Goal: Task Accomplishment & Management: Manage account settings

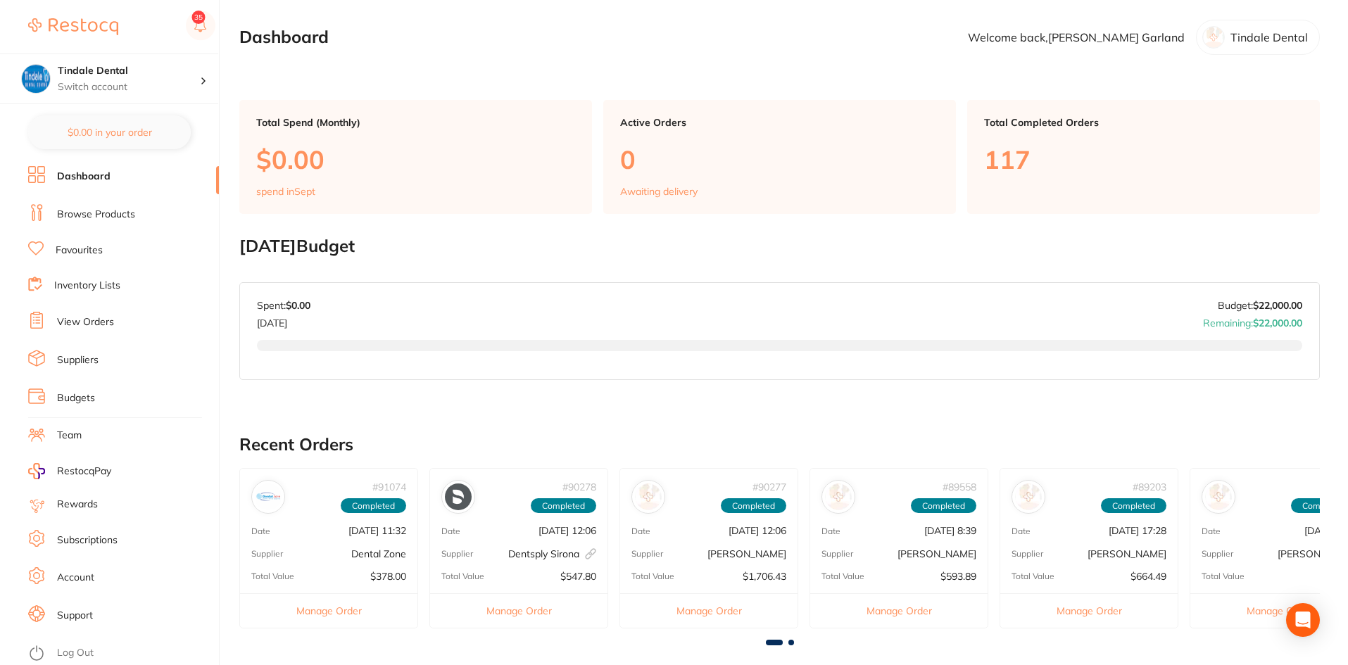
click at [101, 282] on link "Inventory Lists" at bounding box center [87, 286] width 66 height 14
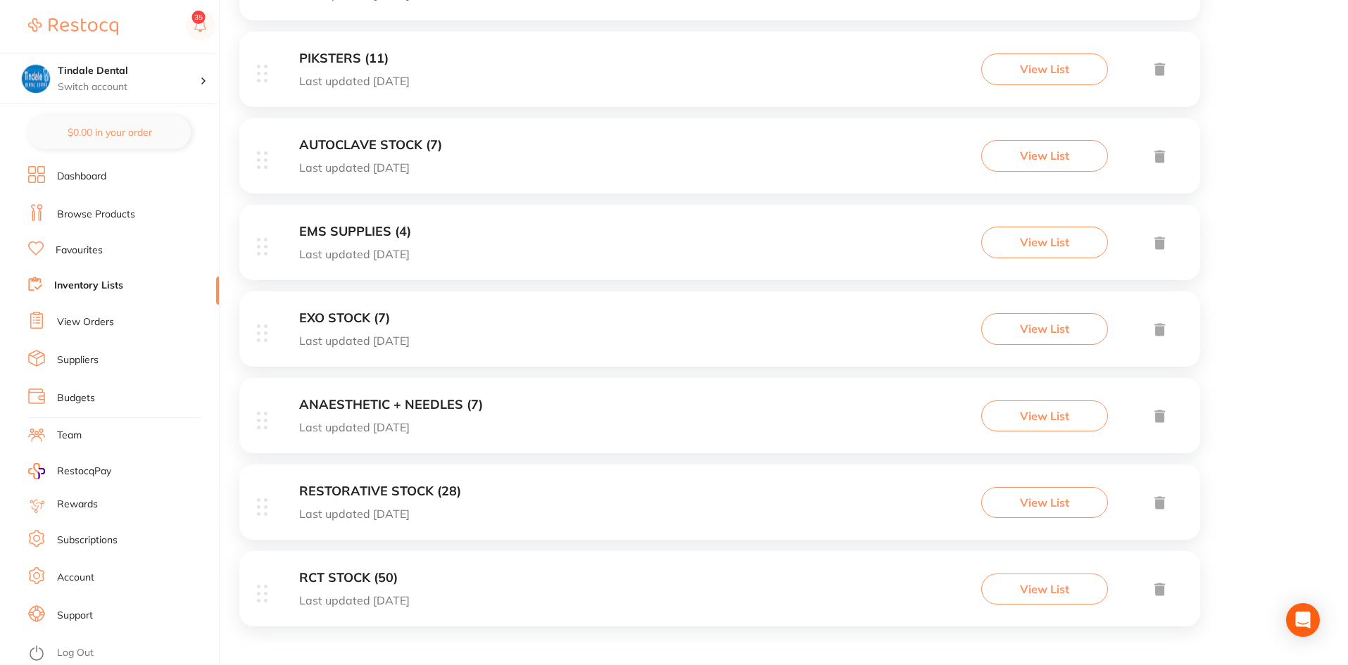
scroll to position [1042, 0]
click at [395, 489] on h3 "RESTORATIVE STOCK (28)" at bounding box center [380, 491] width 162 height 15
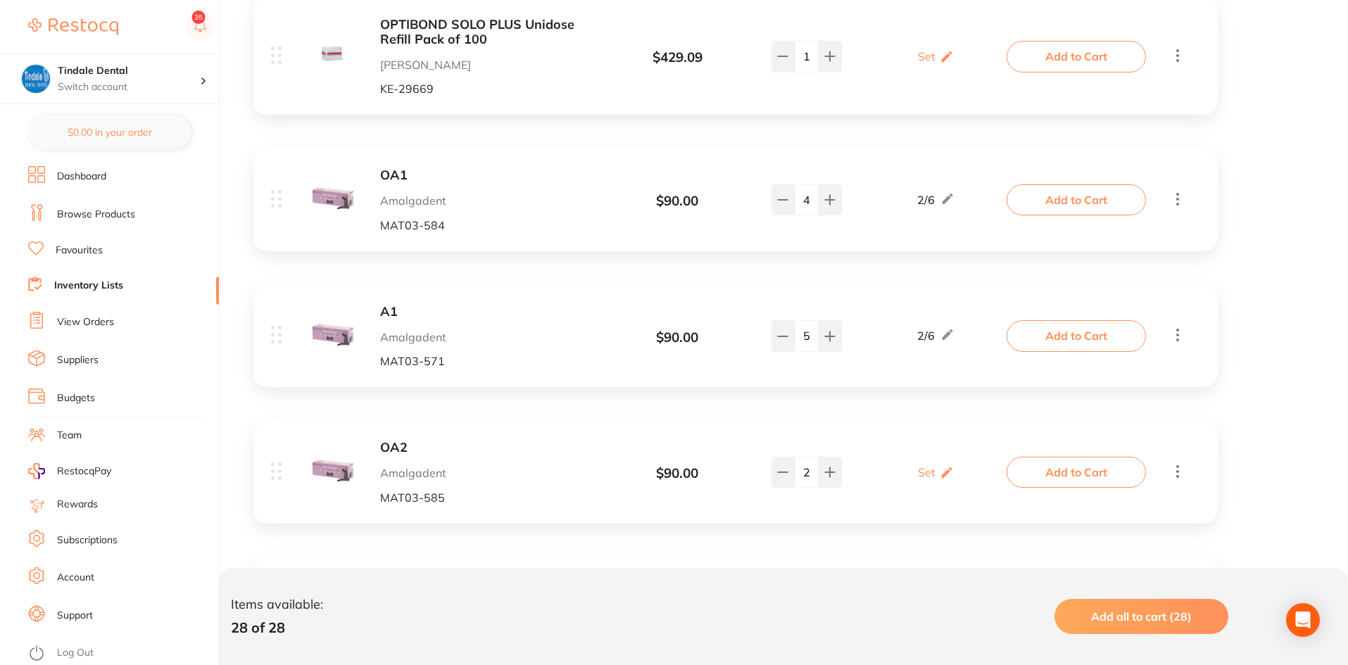
scroll to position [2534, 0]
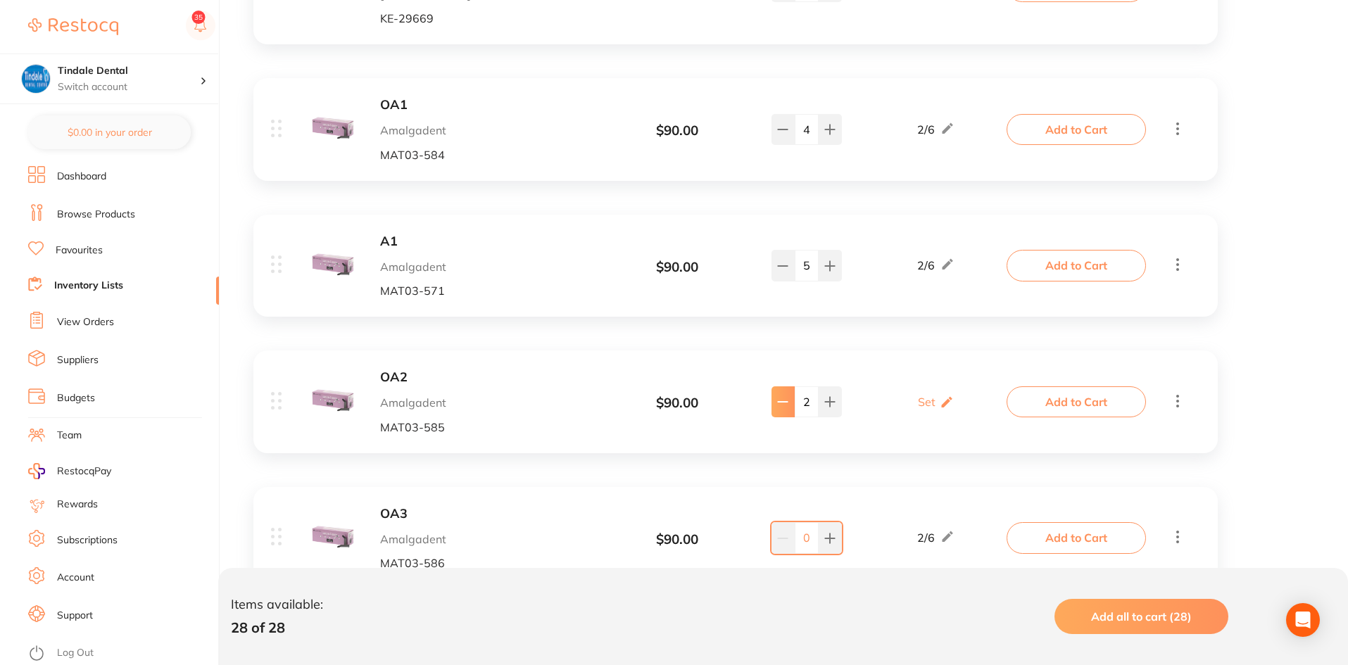
click at [779, 395] on button at bounding box center [783, 402] width 23 height 31
type input "1"
click at [77, 288] on link "Inventory Lists" at bounding box center [88, 286] width 69 height 14
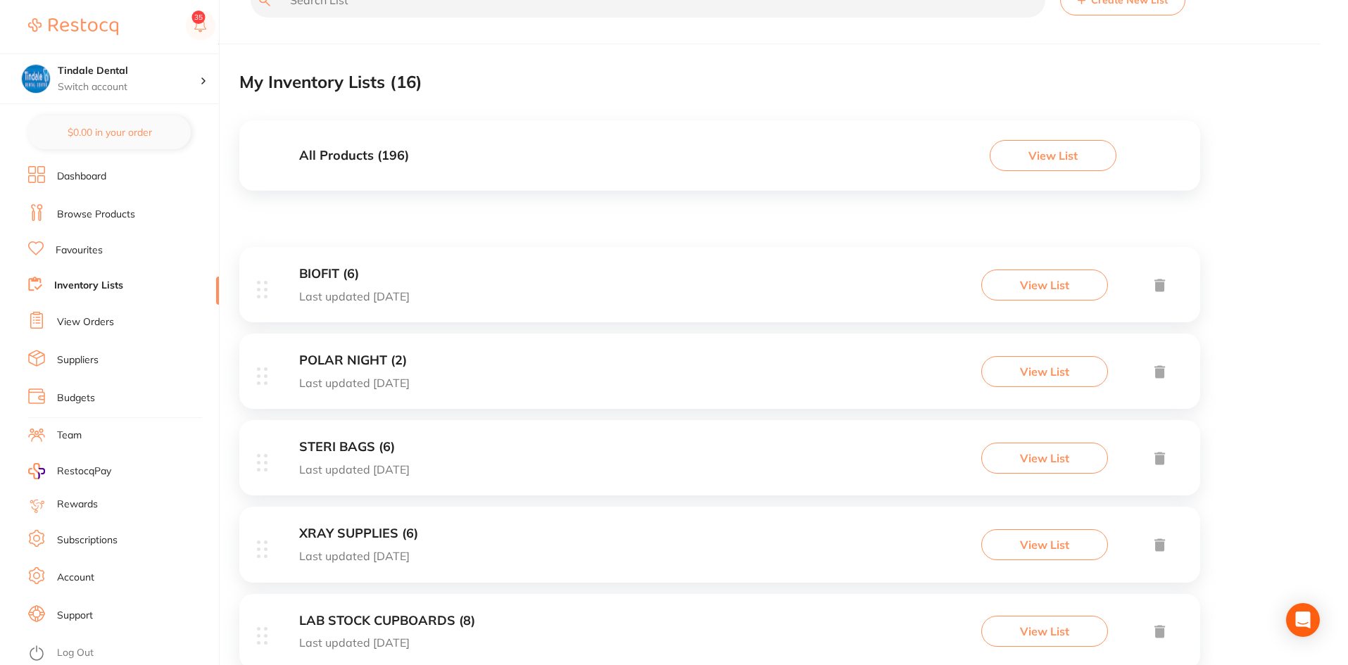
scroll to position [70, 0]
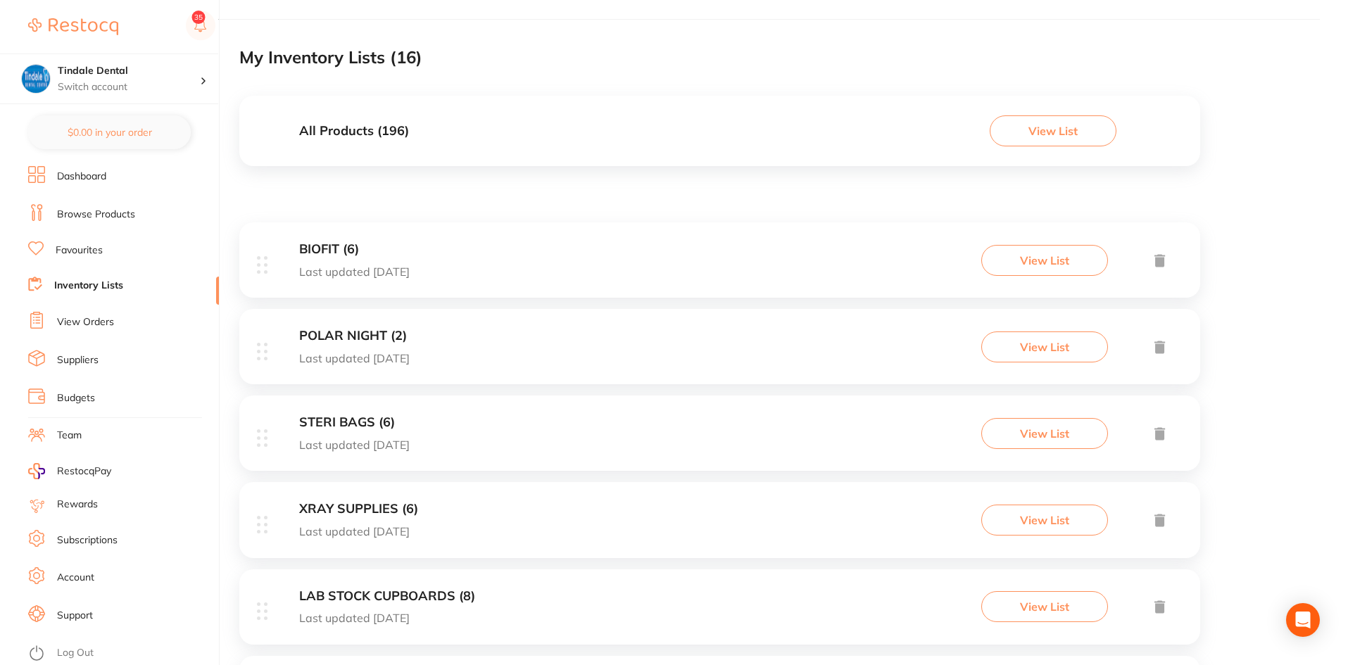
click at [340, 415] on div "STERI BAGS (6) Last updated 69 days ago View List" at bounding box center [719, 433] width 961 height 75
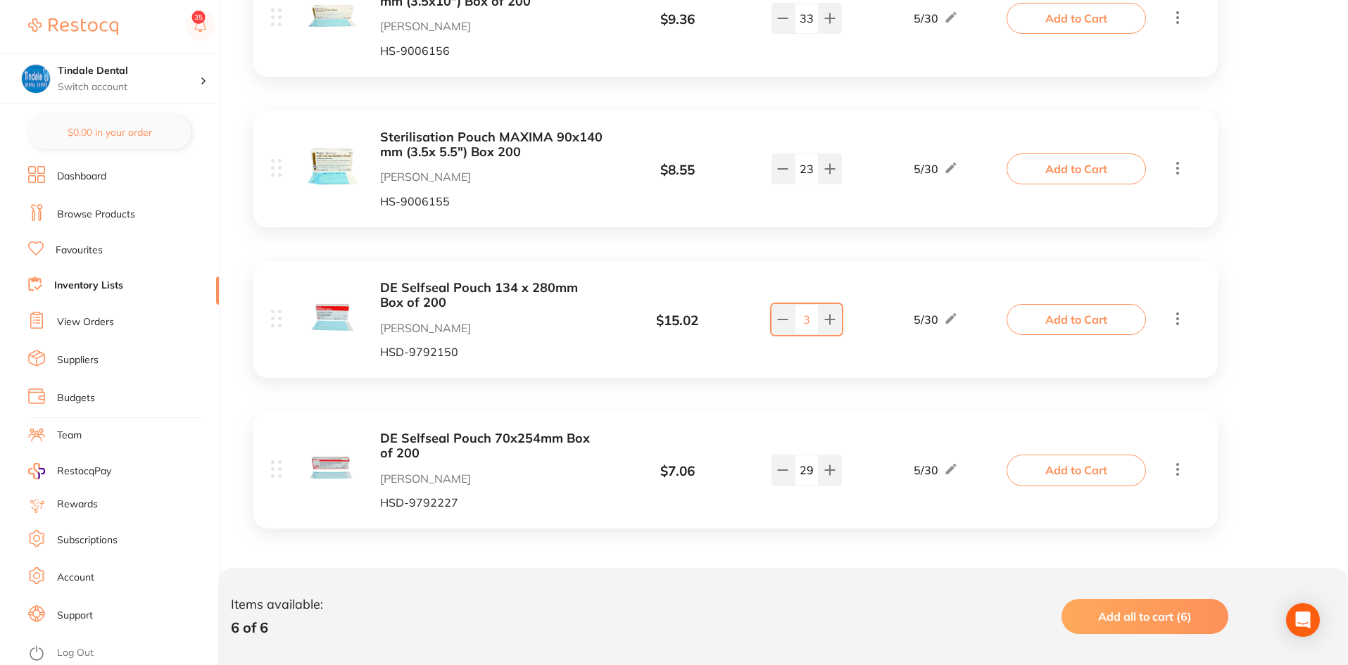
scroll to position [691, 0]
click at [792, 476] on button at bounding box center [783, 468] width 23 height 31
type input "28"
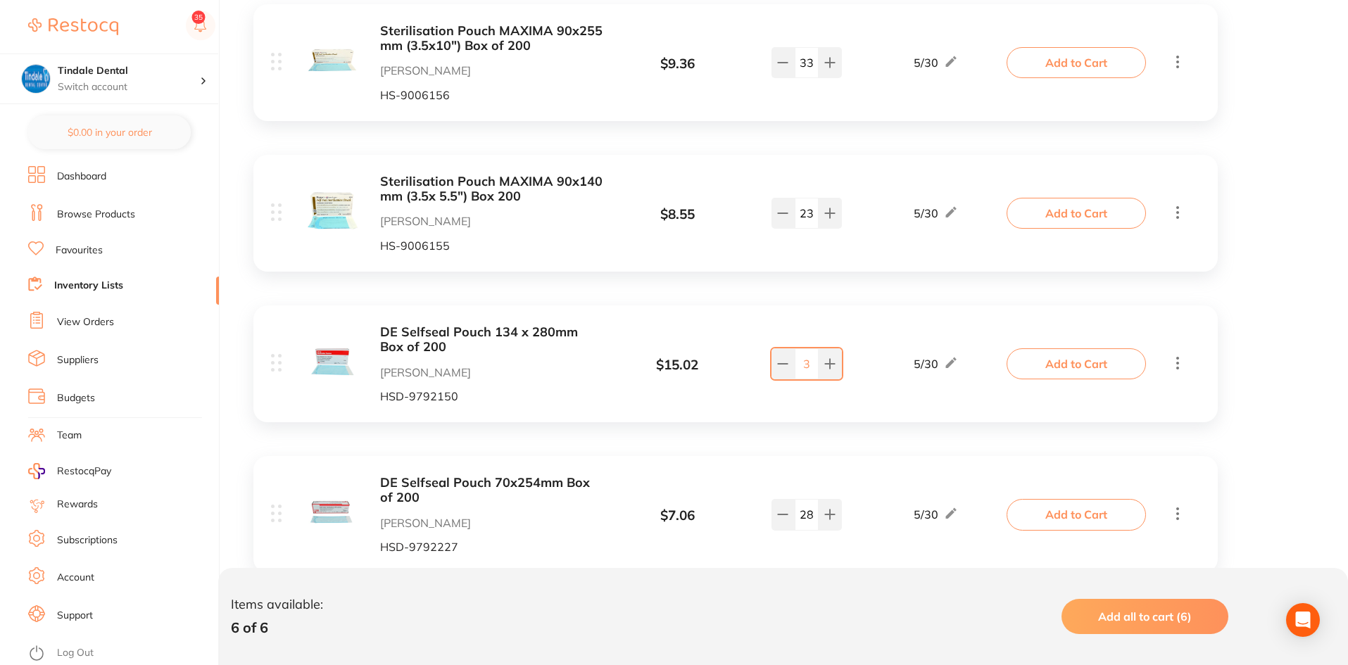
scroll to position [621, 0]
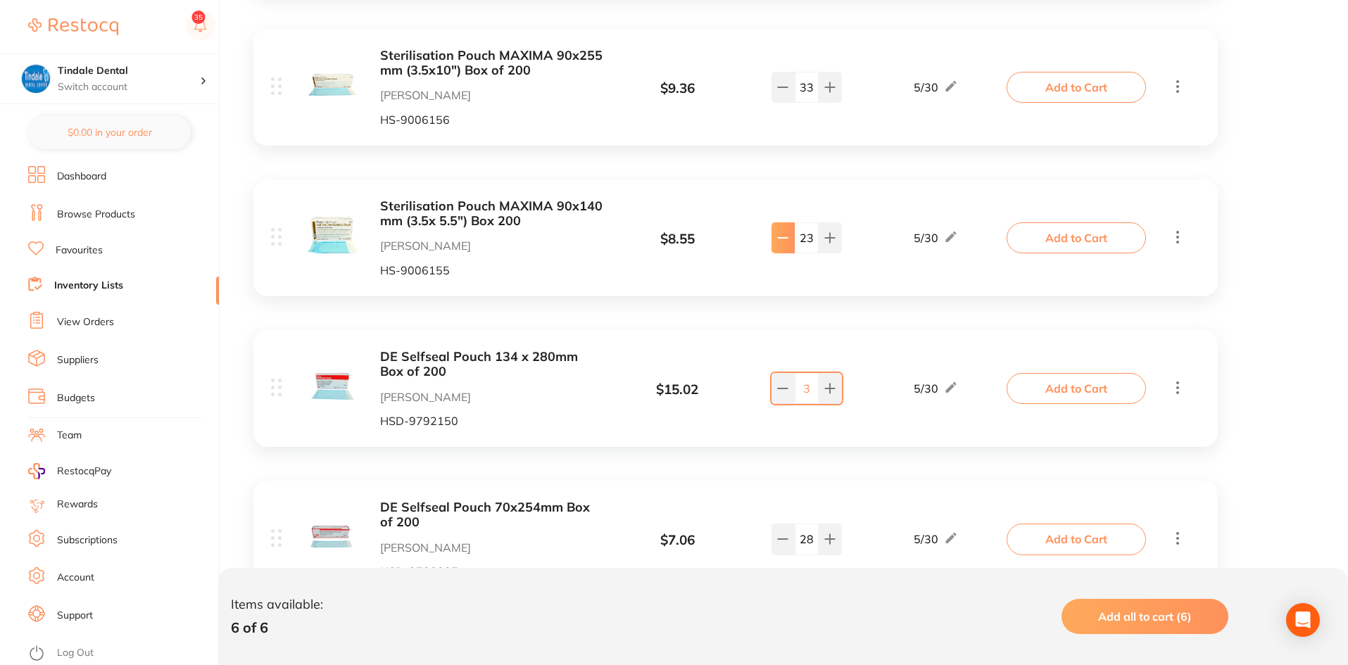
click at [772, 249] on button at bounding box center [783, 237] width 23 height 31
type input "22"
click at [98, 280] on link "Inventory Lists" at bounding box center [88, 286] width 69 height 14
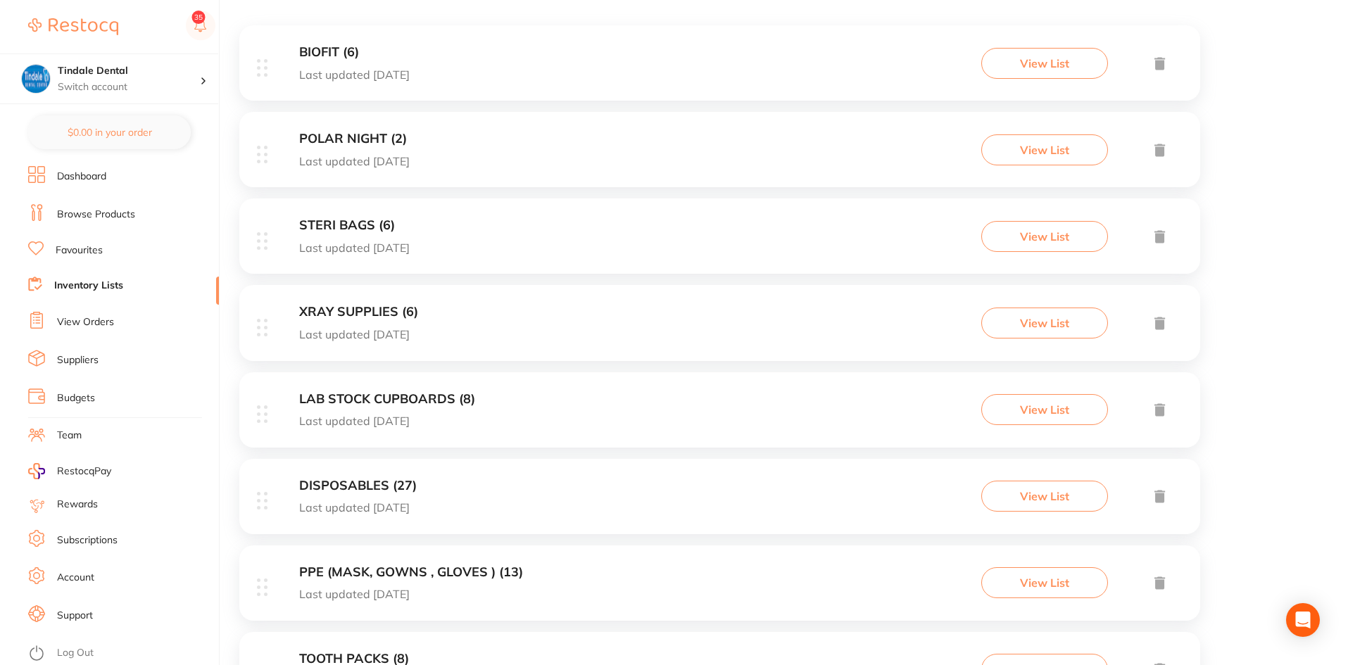
scroll to position [352, 0]
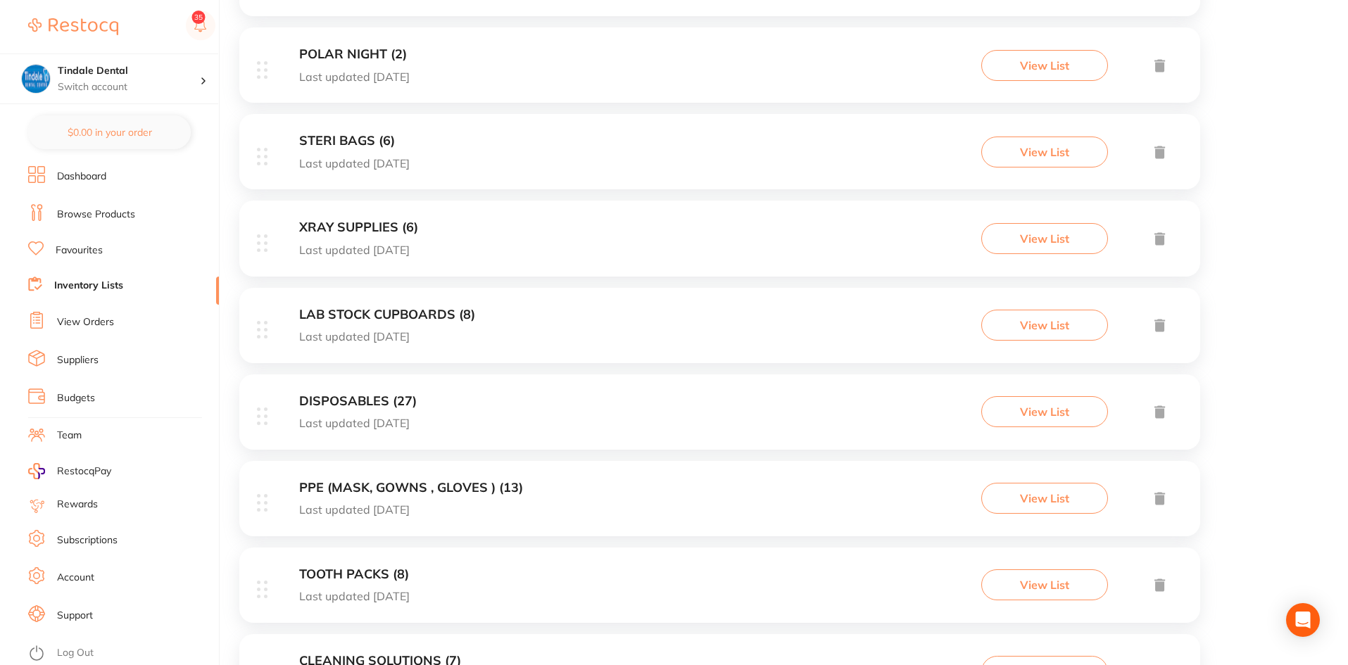
click at [377, 309] on h3 "LAB STOCK CUPBOARDS (8)" at bounding box center [387, 315] width 176 height 15
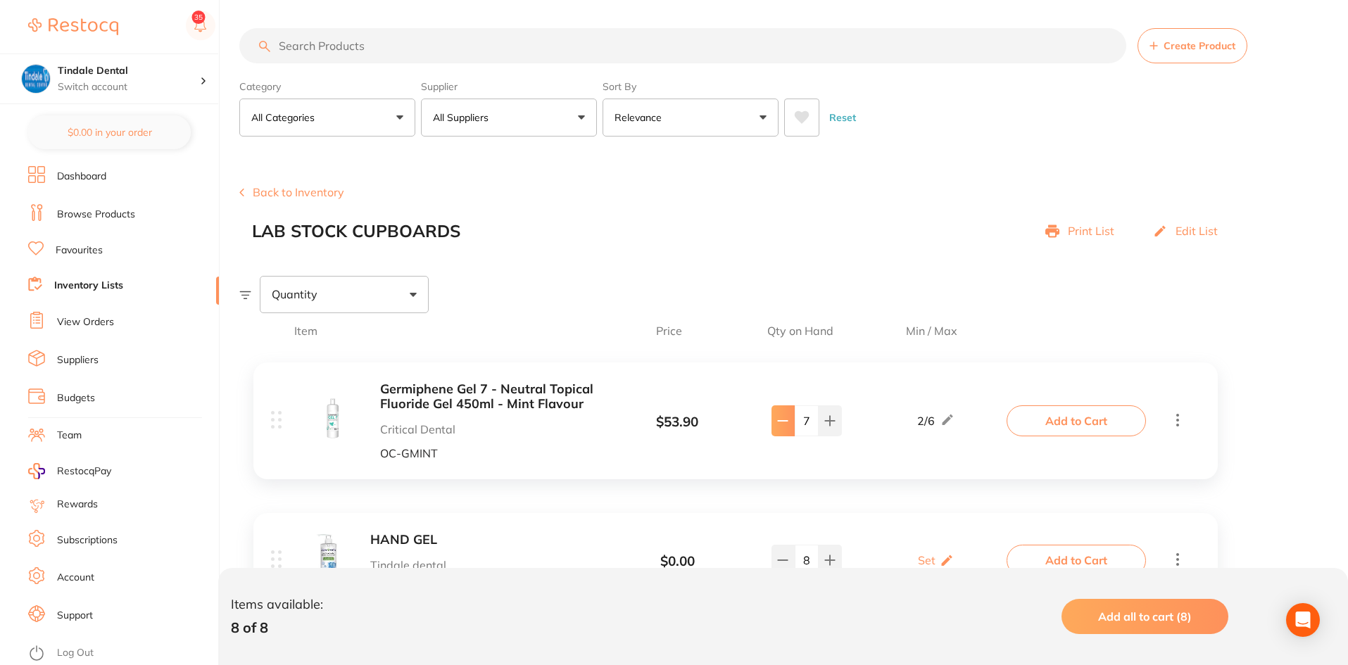
click at [784, 434] on button at bounding box center [783, 421] width 23 height 31
type input "6"
click at [92, 285] on link "Inventory Lists" at bounding box center [88, 286] width 69 height 14
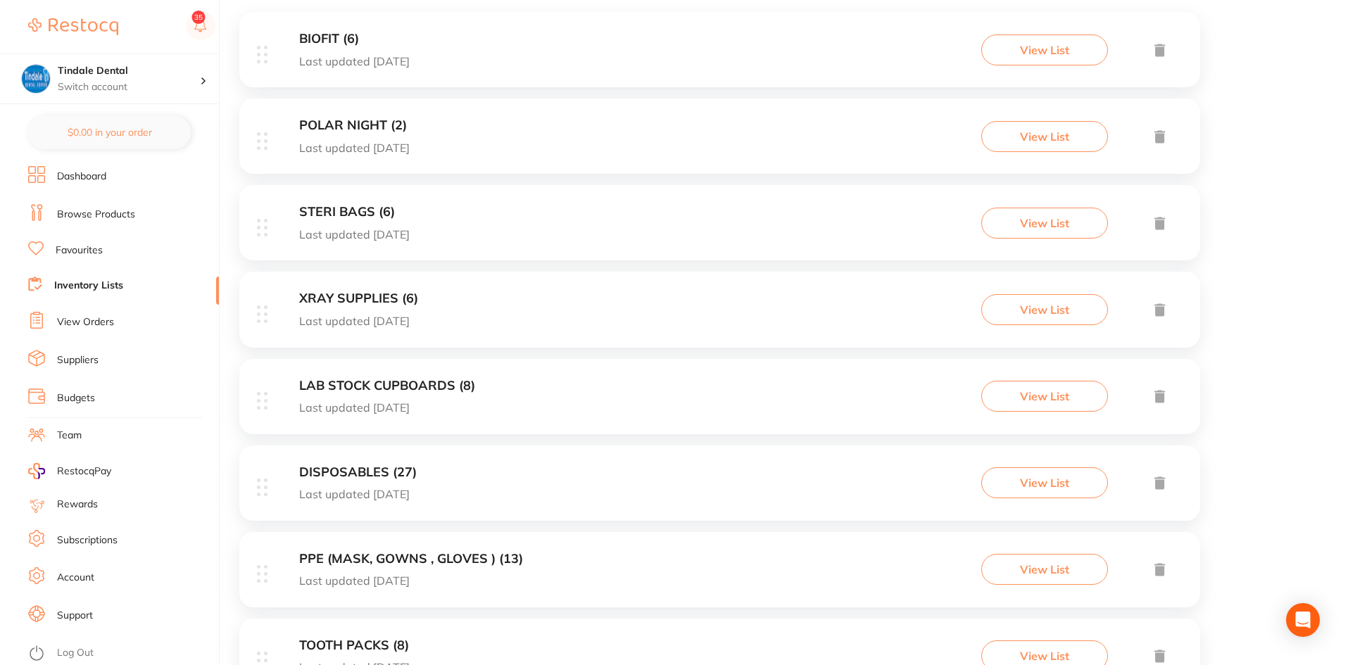
scroll to position [282, 0]
click at [371, 470] on h3 "DISPOSABLES (27)" at bounding box center [358, 472] width 118 height 15
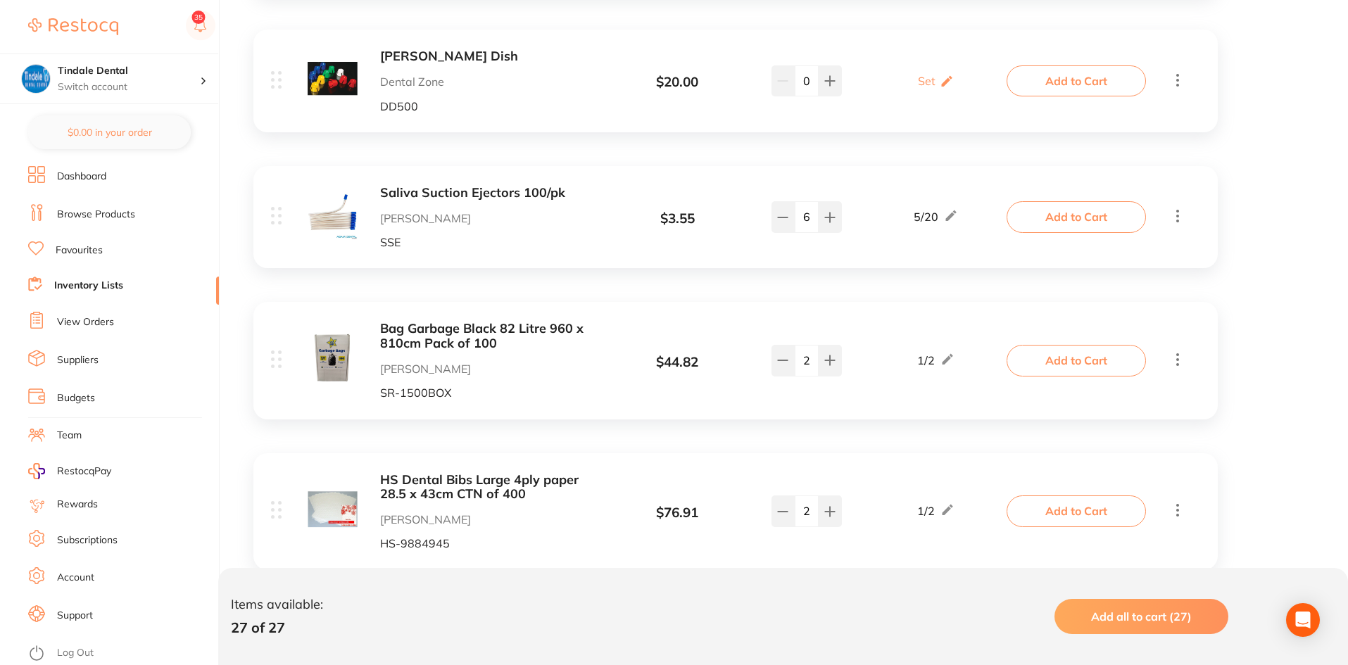
scroll to position [2394, 0]
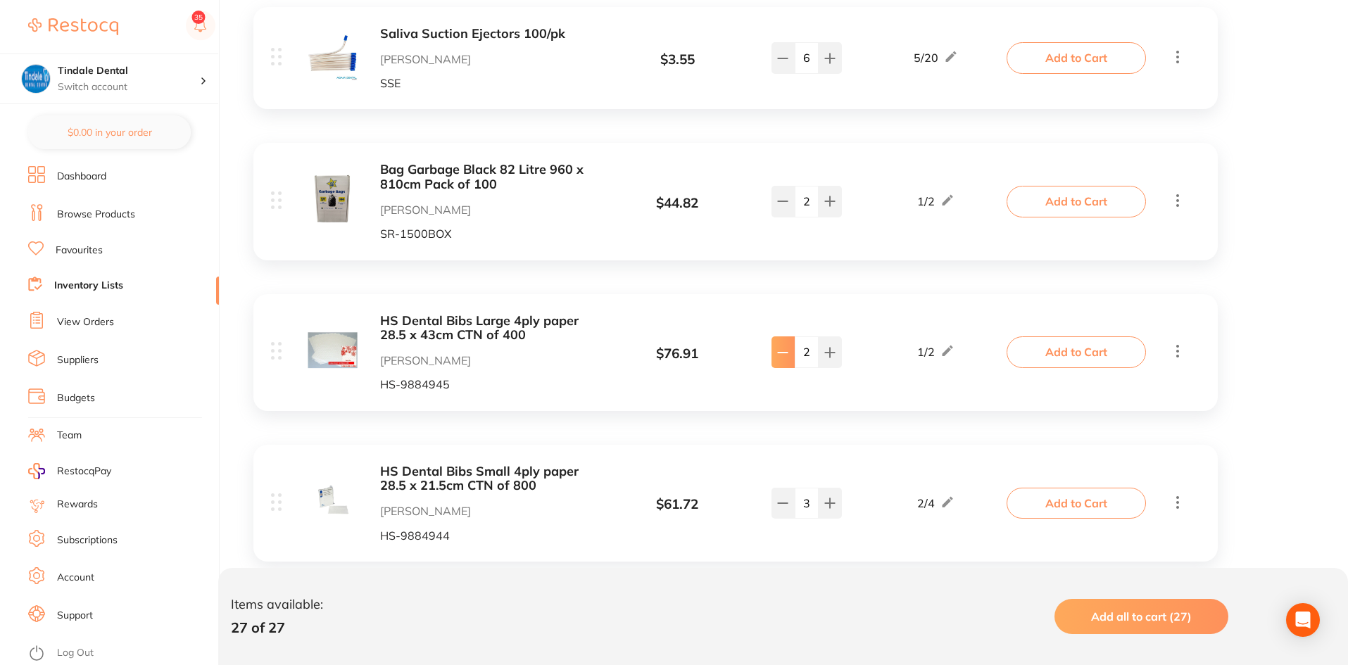
click at [784, 337] on button at bounding box center [783, 352] width 23 height 31
type input "1"
click at [64, 285] on link "Inventory Lists" at bounding box center [88, 286] width 69 height 14
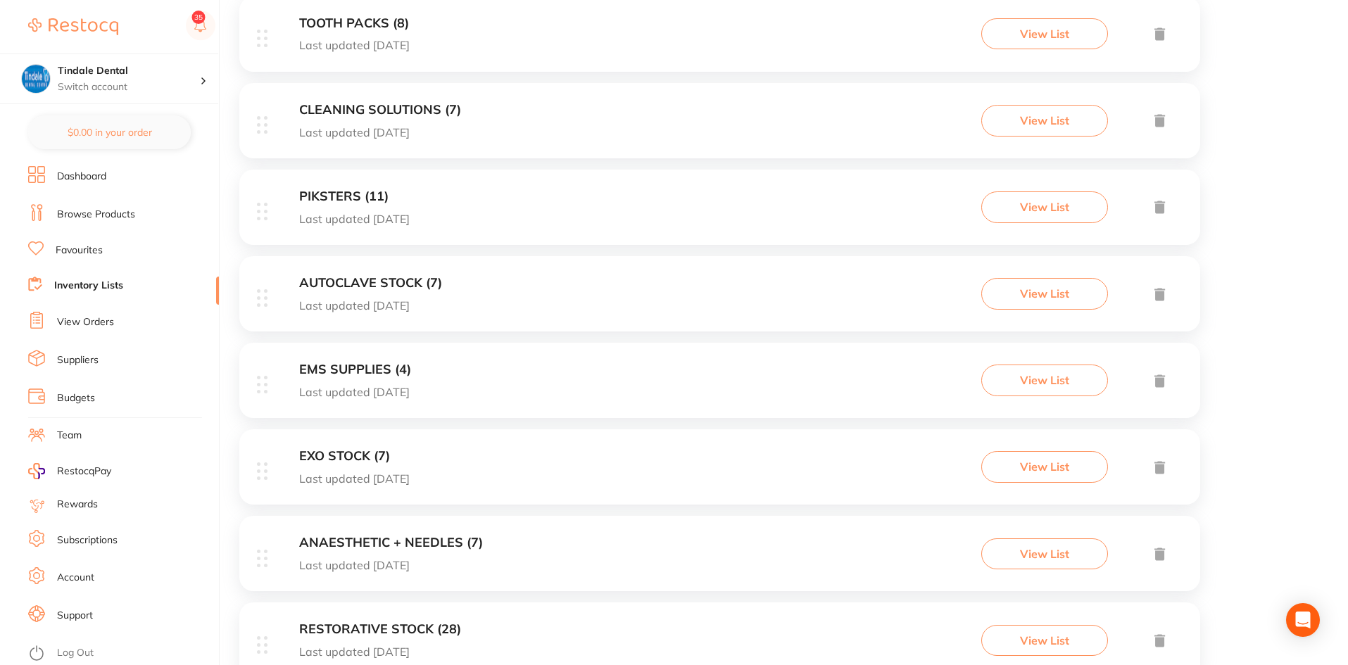
scroll to position [901, 0]
click at [365, 284] on h3 "AUTOCLAVE STOCK (7)" at bounding box center [370, 285] width 143 height 15
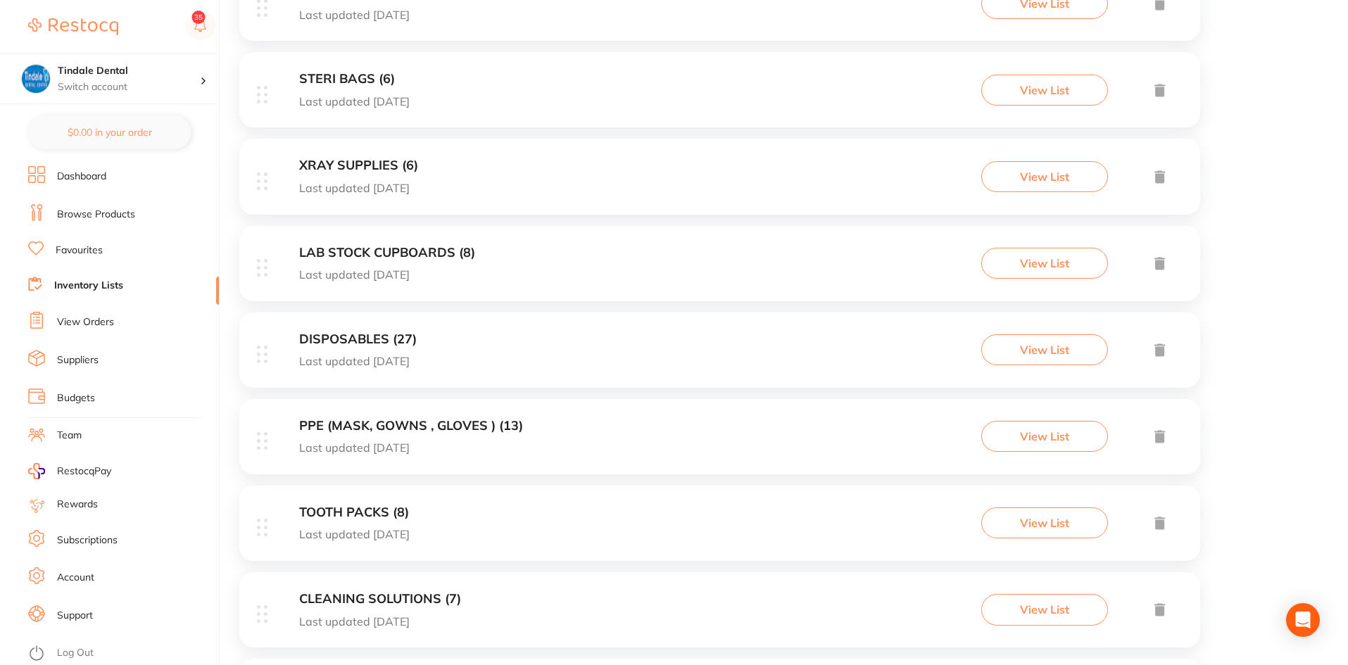
scroll to position [408, 0]
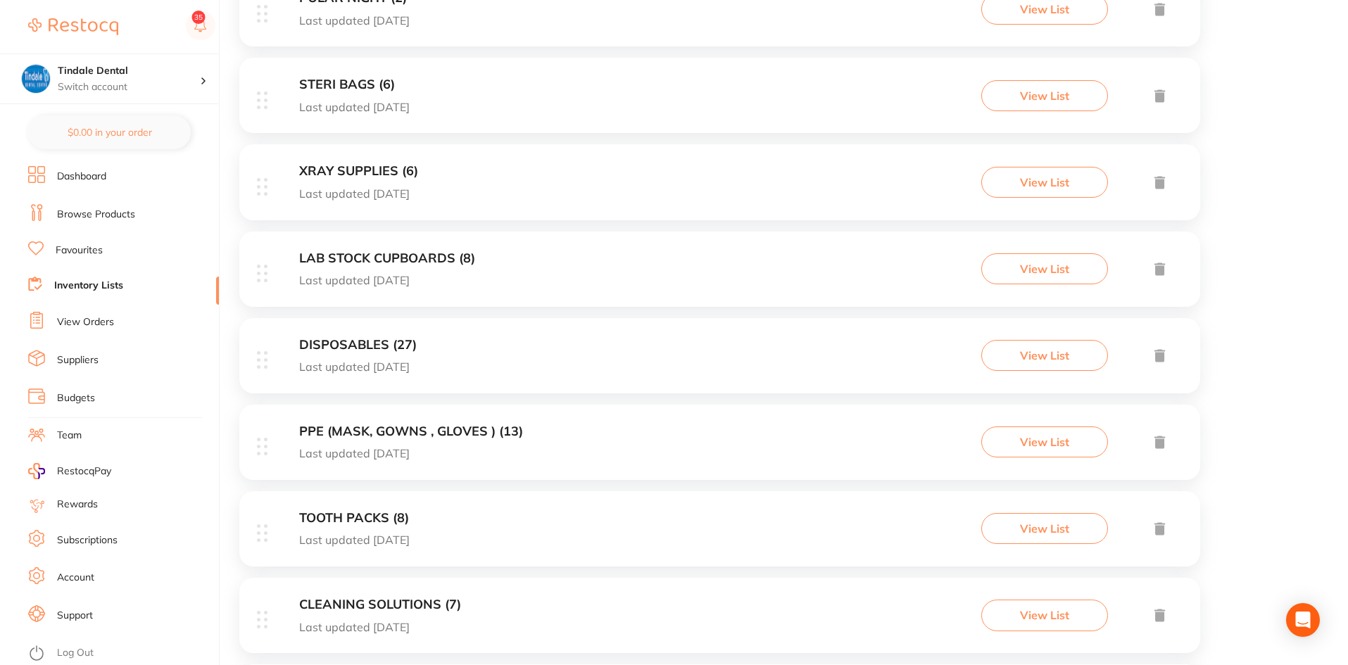
click at [334, 166] on h3 "XRAY SUPPLIES (6)" at bounding box center [358, 171] width 119 height 15
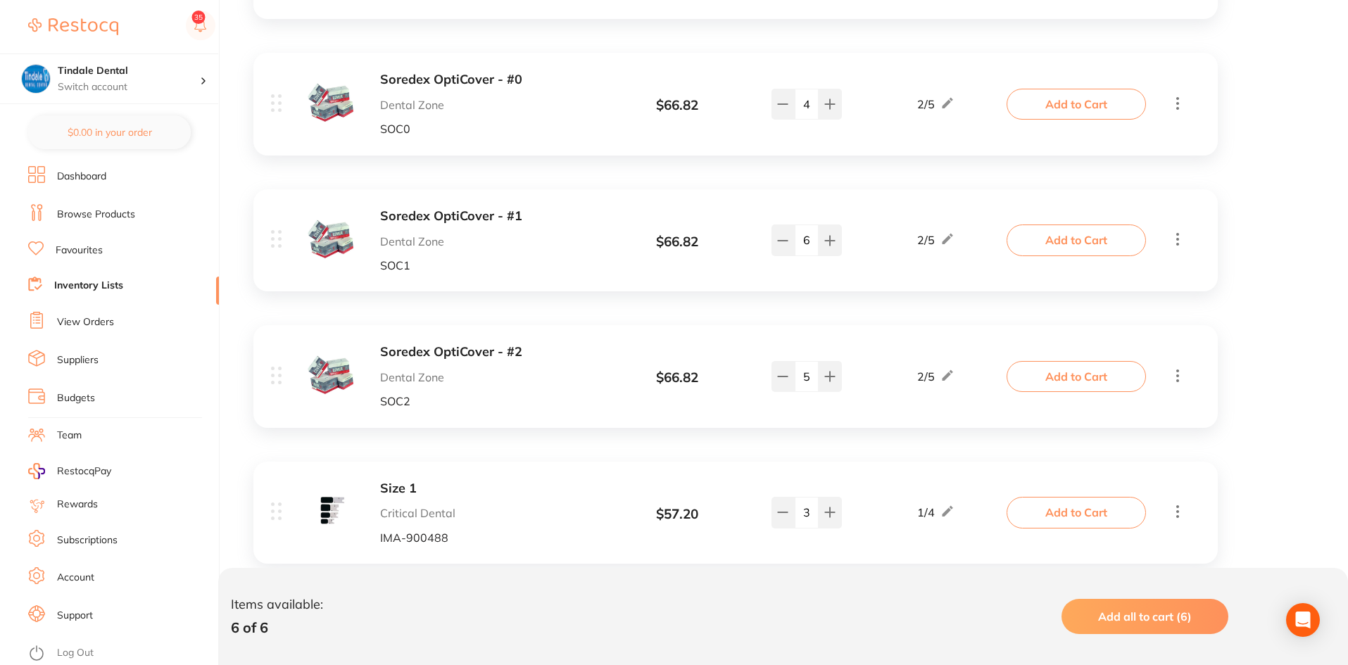
scroll to position [493, 0]
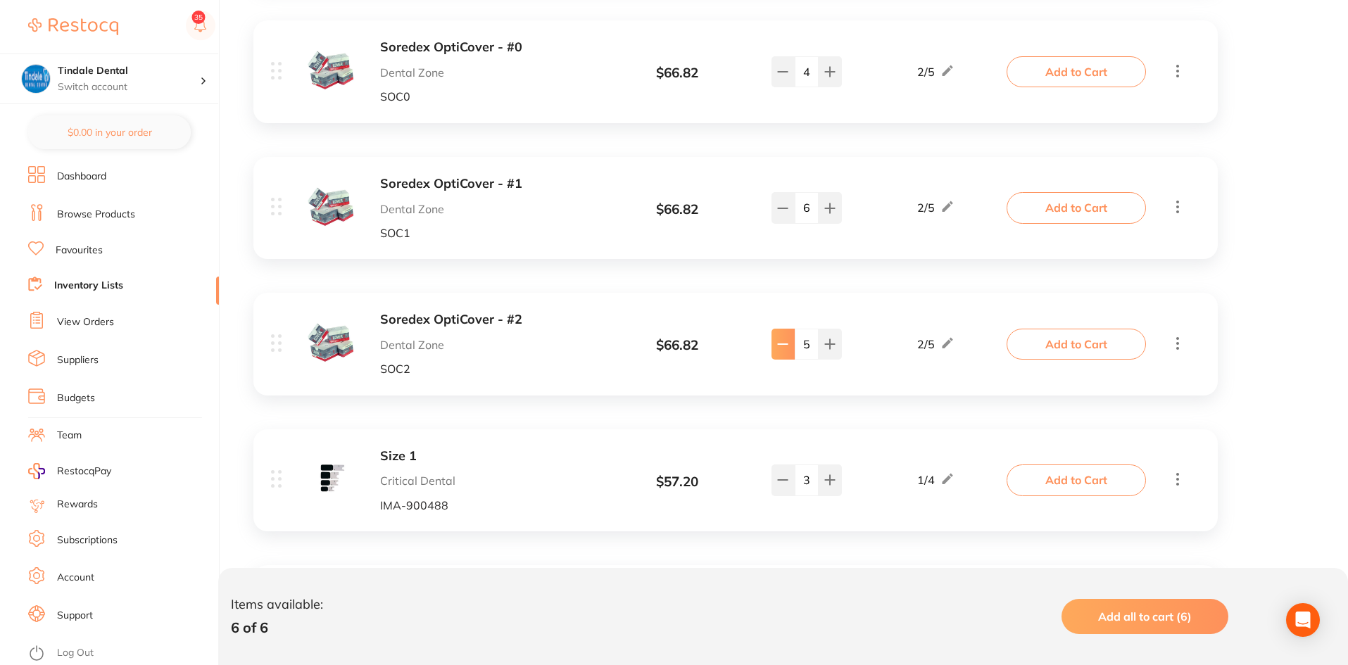
click at [784, 350] on icon at bounding box center [782, 344] width 11 height 11
type input "4"
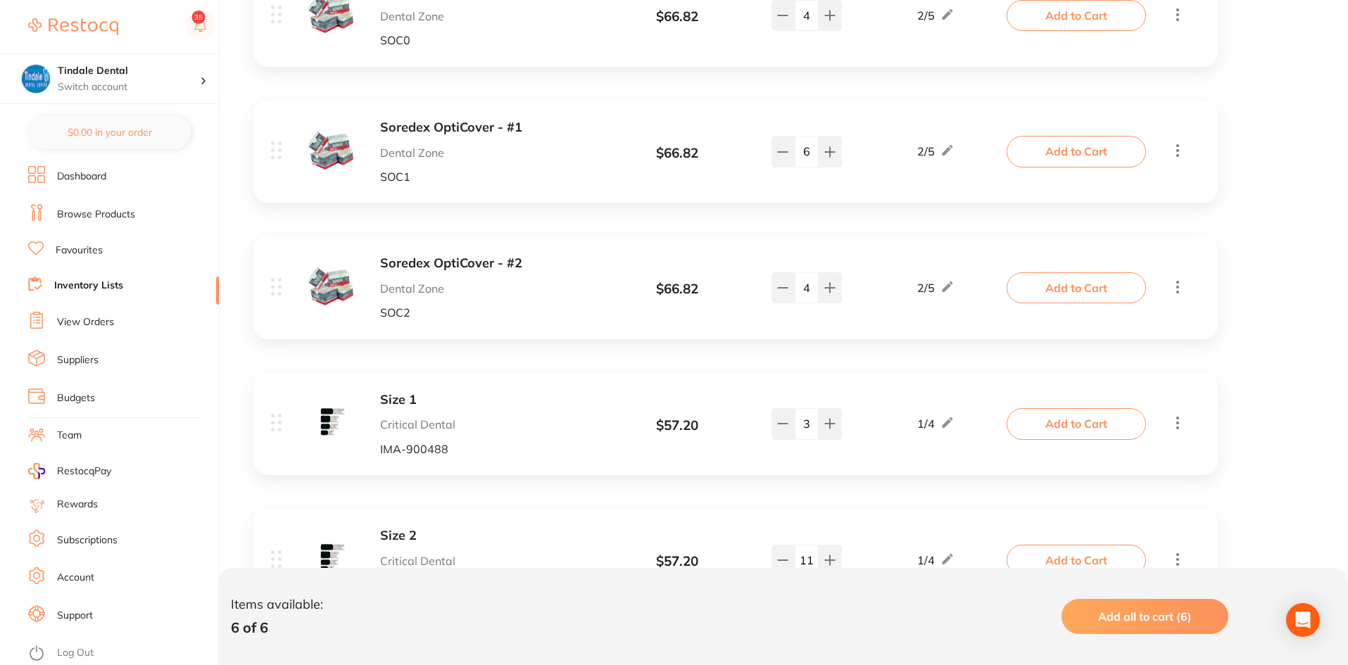
scroll to position [634, 0]
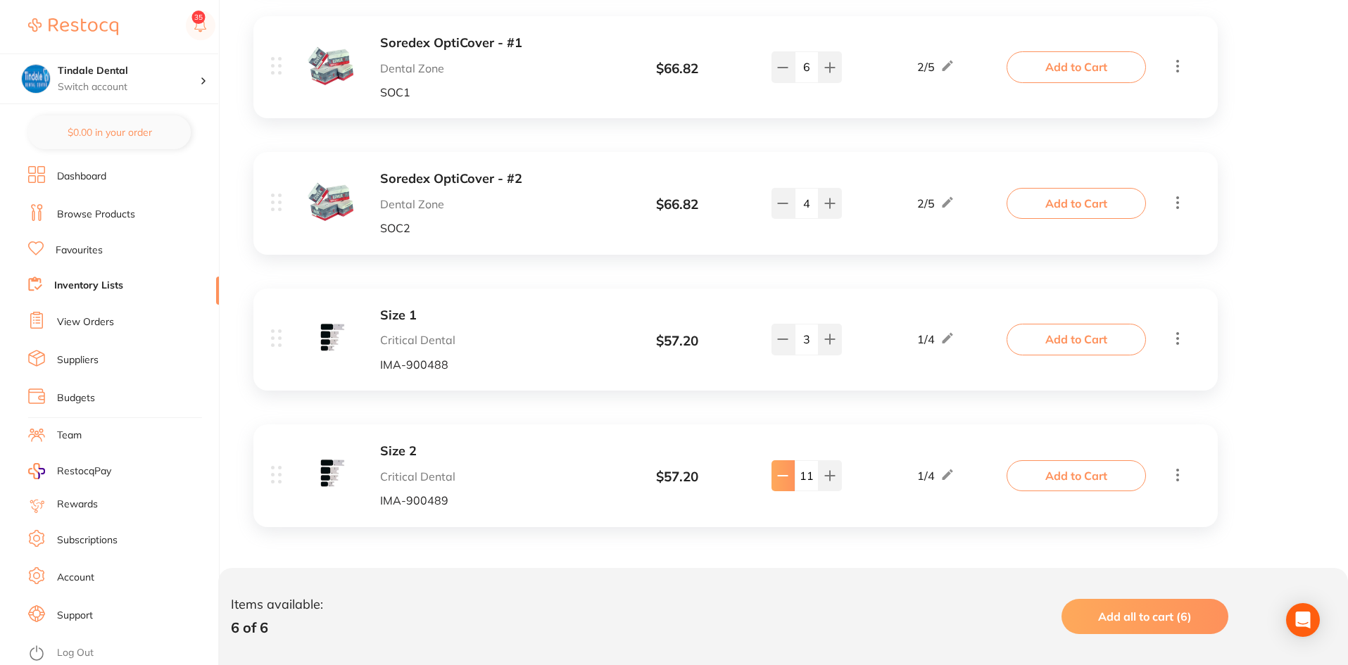
click at [776, 475] on button at bounding box center [783, 475] width 23 height 31
type input "10"
click at [108, 281] on link "Inventory Lists" at bounding box center [88, 286] width 69 height 14
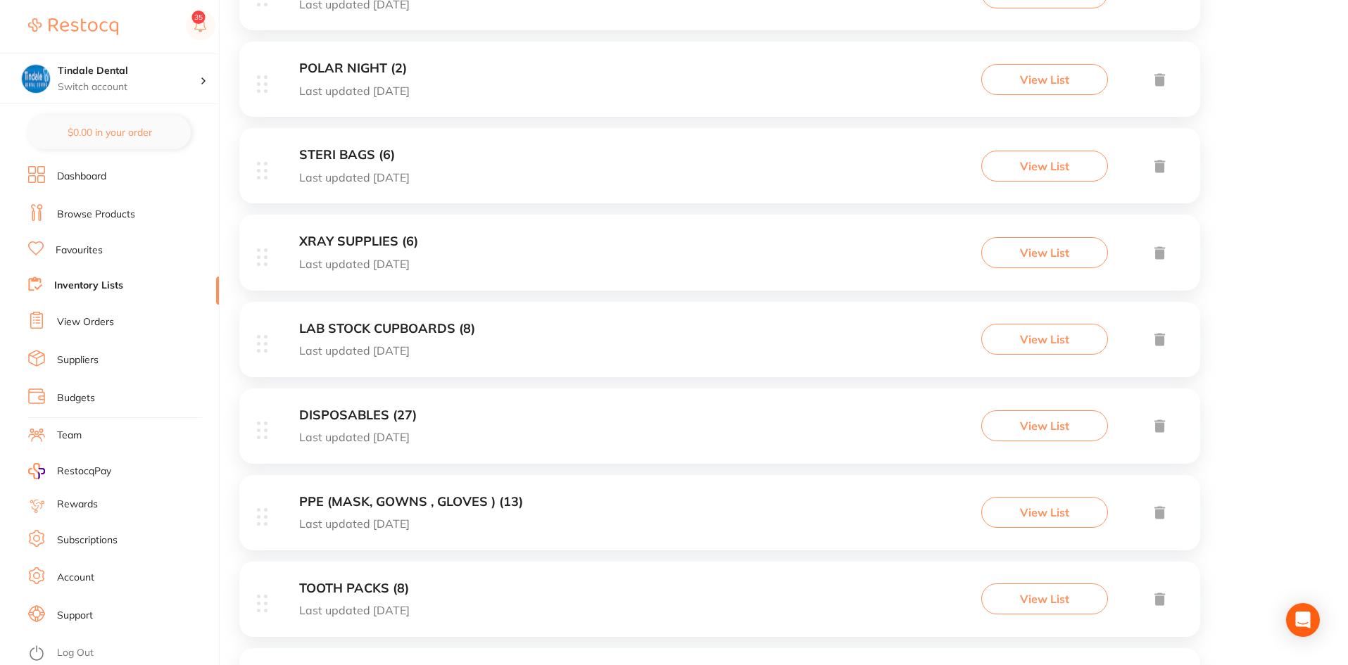
scroll to position [352, 0]
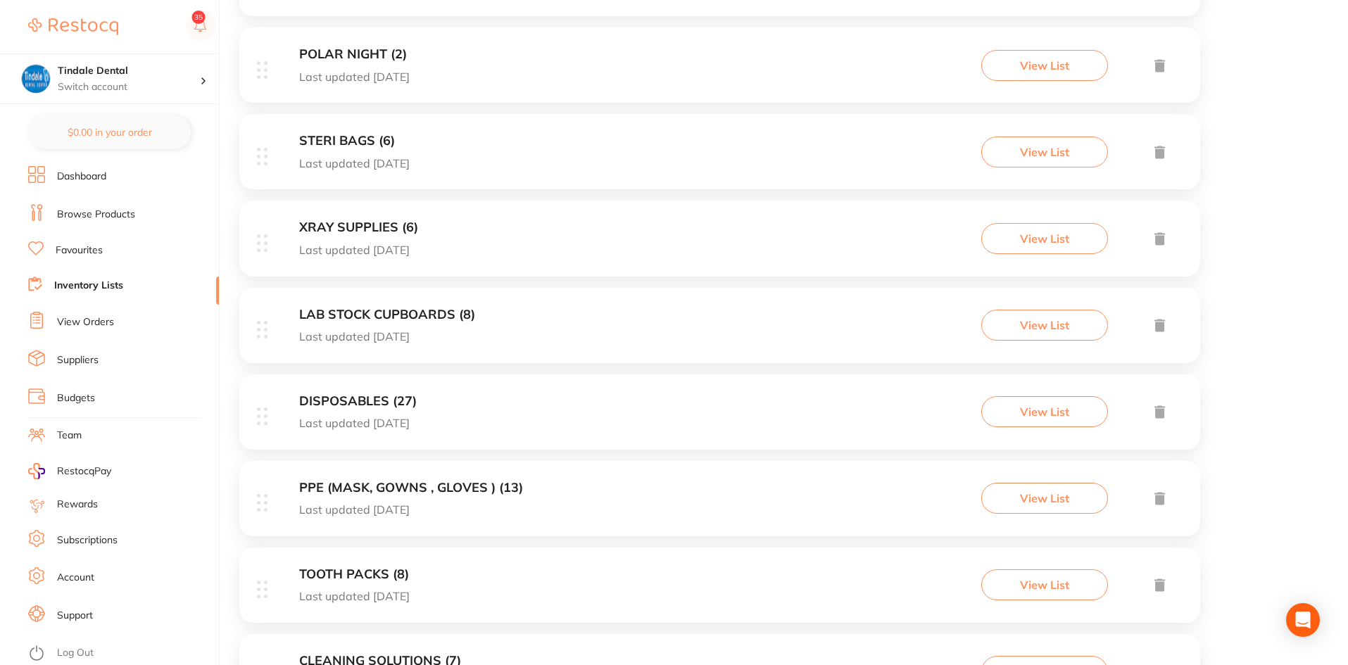
click at [379, 487] on h3 "PPE (MASK, GOWNS , GLOVES ) (13)" at bounding box center [411, 488] width 224 height 15
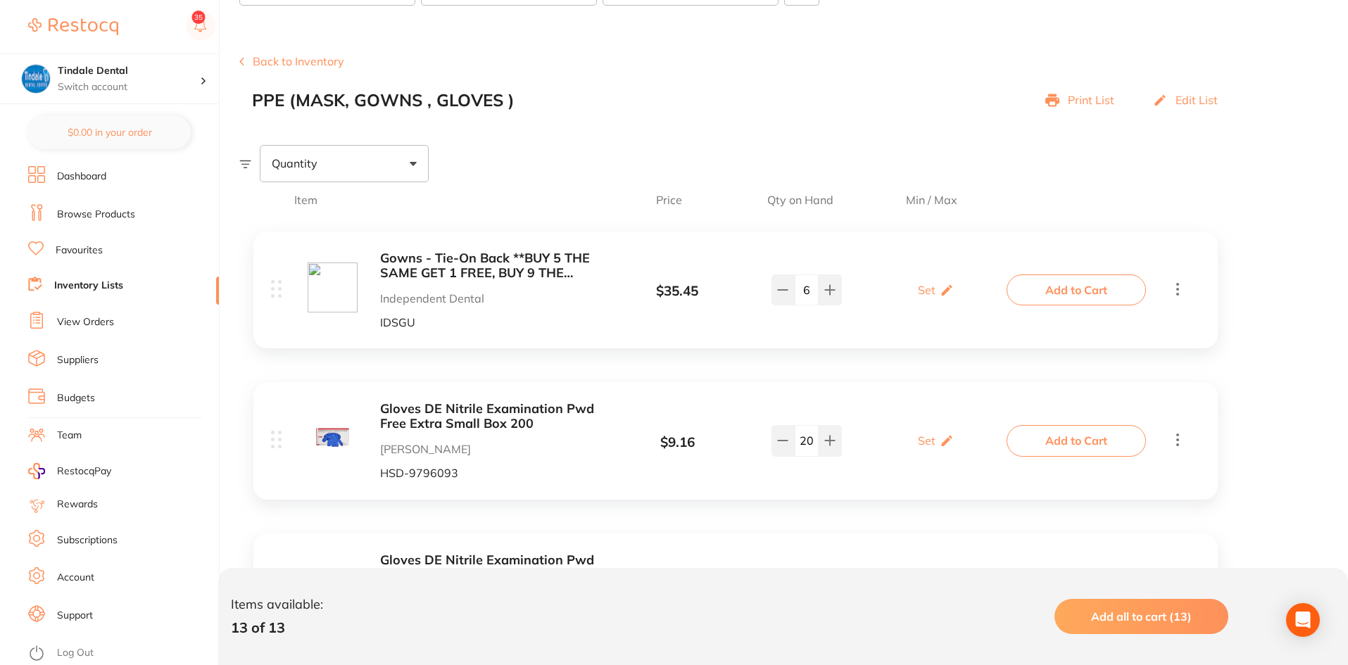
scroll to position [141, 0]
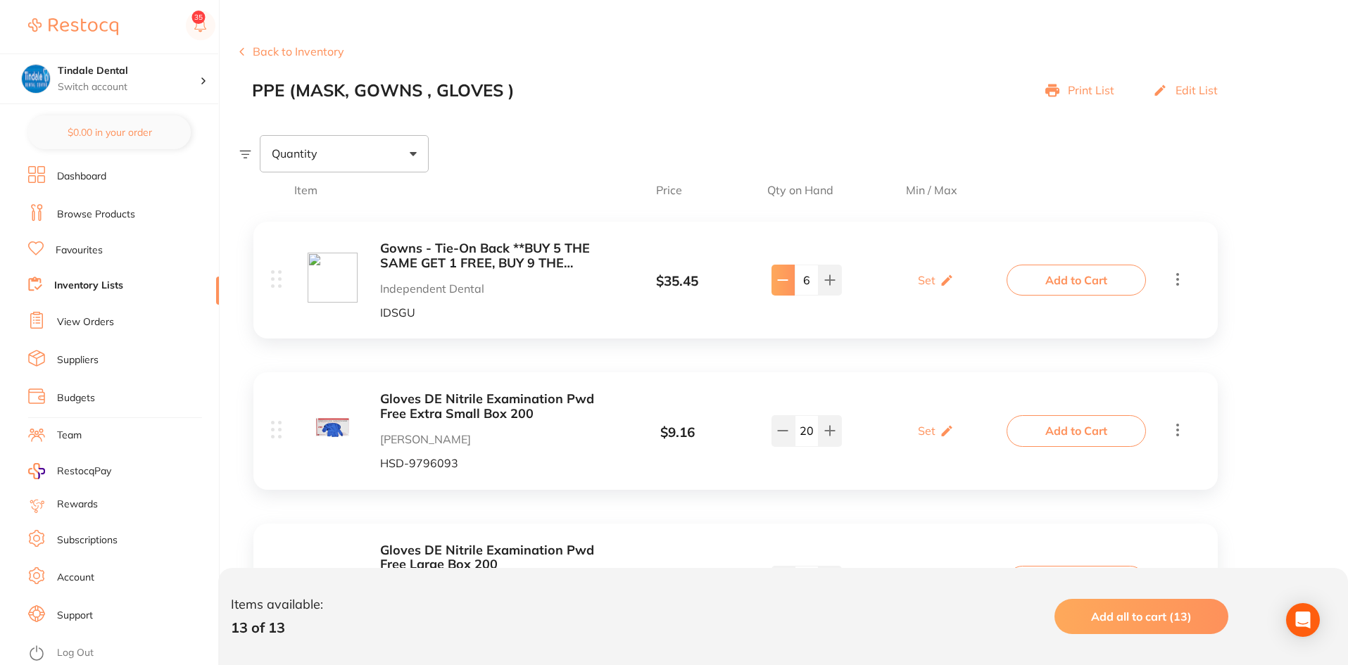
click at [793, 288] on button at bounding box center [783, 280] width 23 height 31
type input "5"
click at [80, 282] on link "Inventory Lists" at bounding box center [88, 286] width 69 height 14
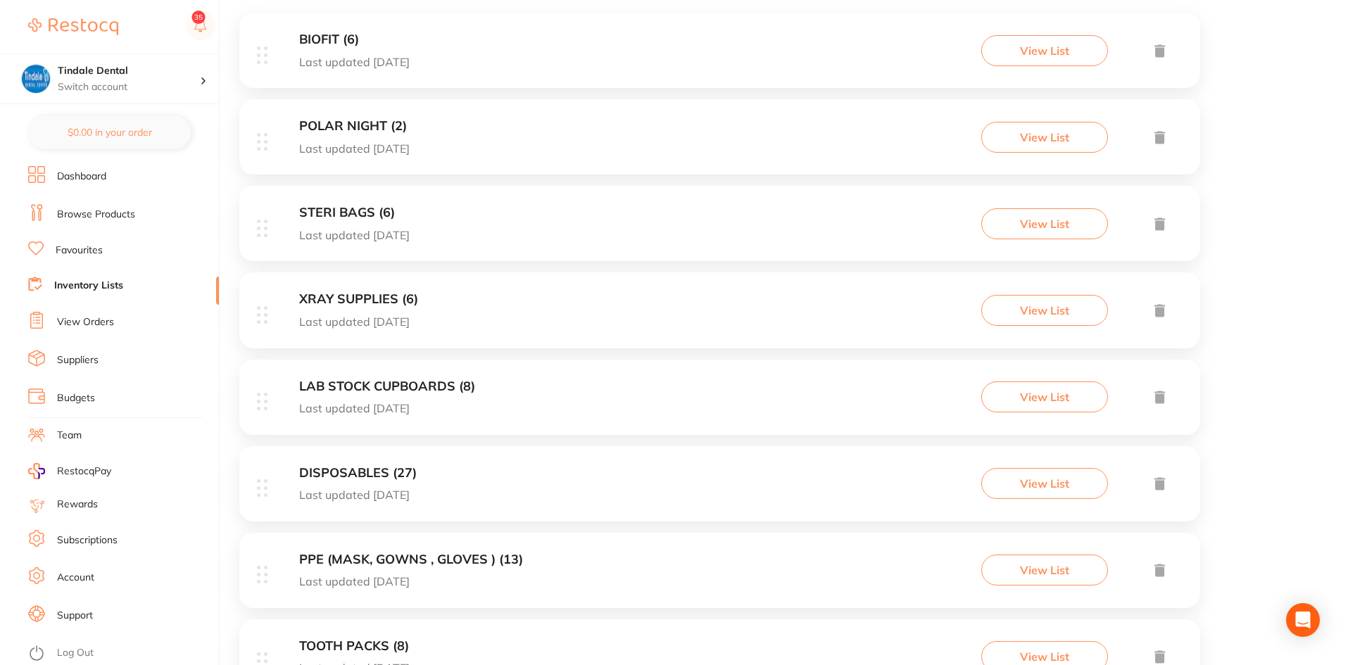
scroll to position [282, 0]
click at [365, 462] on div "DISPOSABLES (27) Last updated 27 days ago View List" at bounding box center [719, 482] width 961 height 75
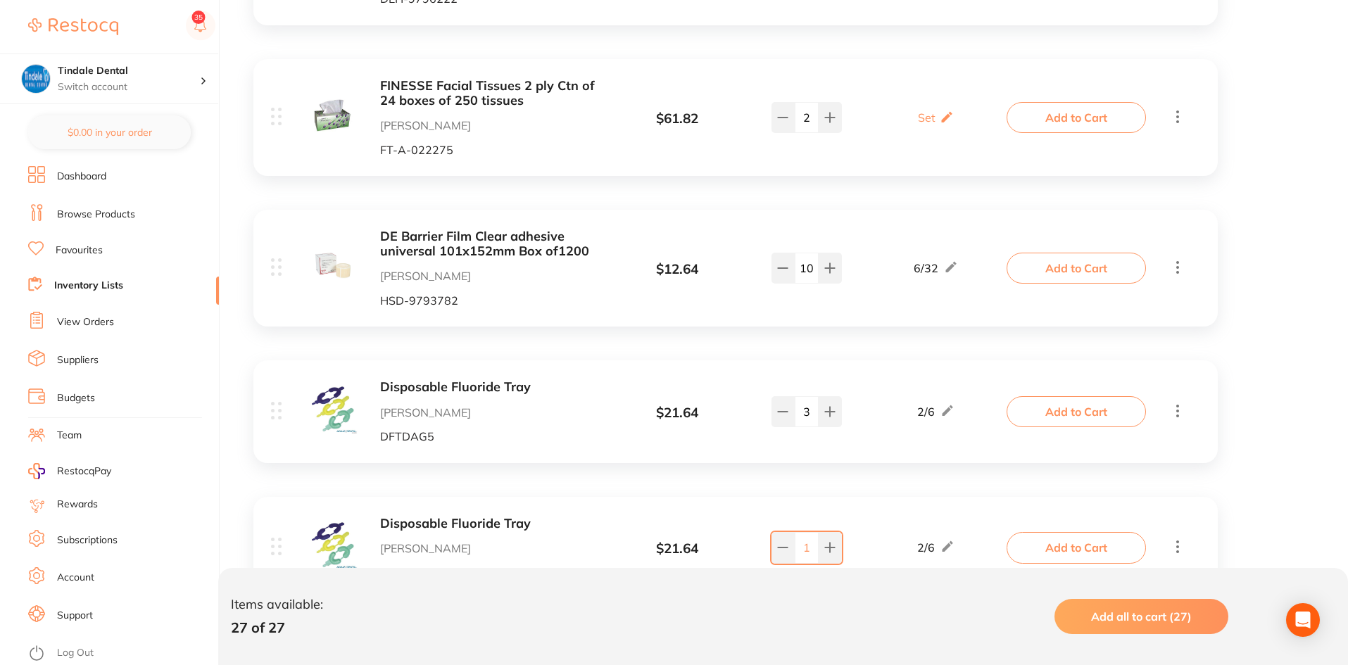
scroll to position [3627, 0]
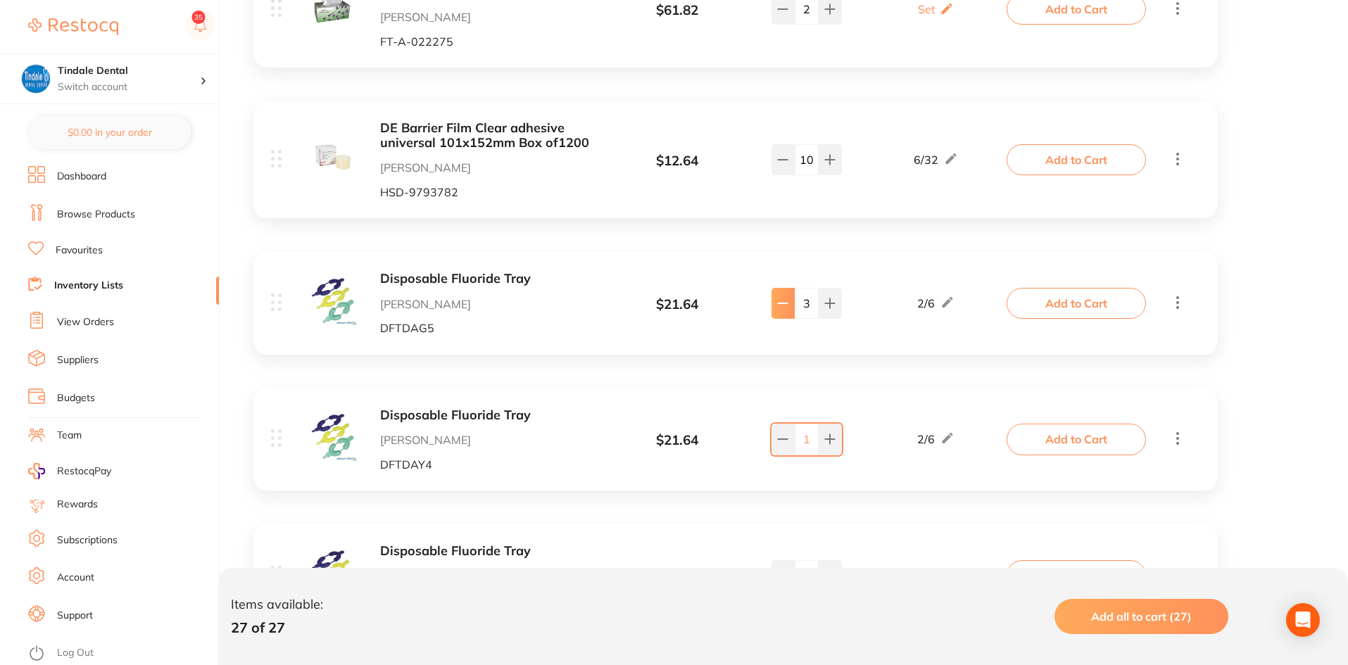
click at [772, 288] on div "3" at bounding box center [806, 303] width 111 height 31
click at [784, 298] on icon at bounding box center [782, 303] width 11 height 11
type input "2"
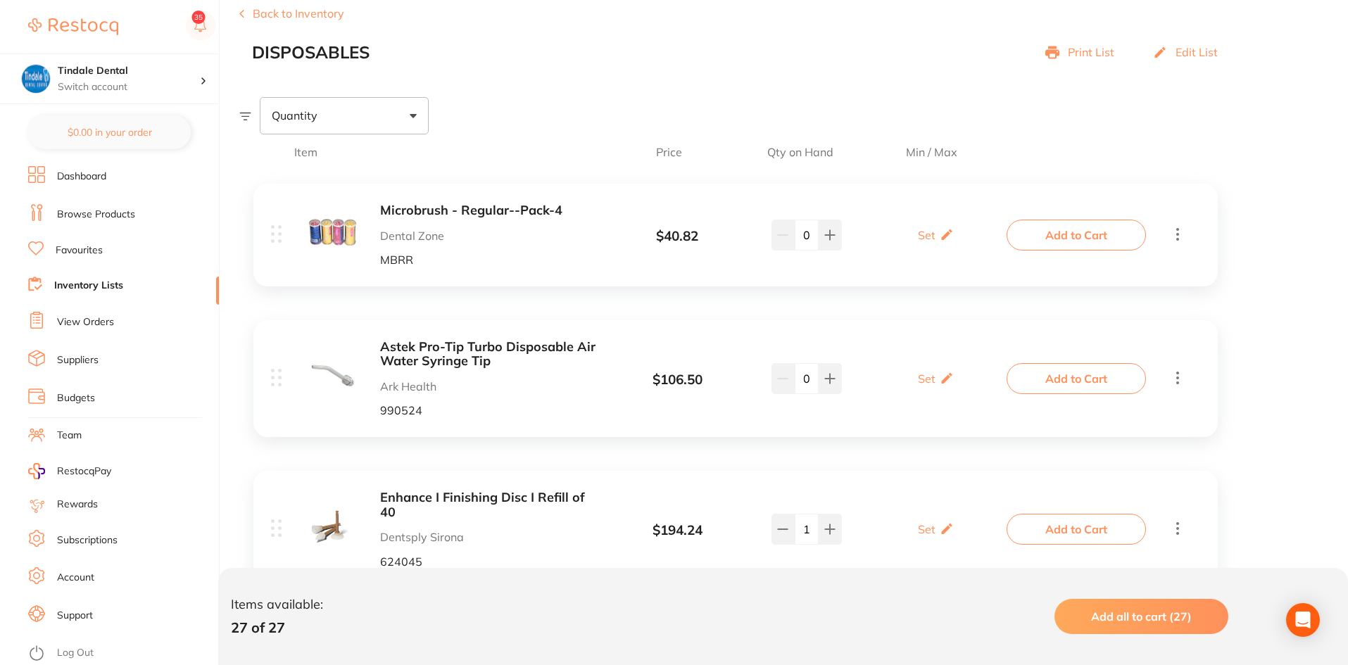
scroll to position [177, 0]
click at [65, 284] on link "Inventory Lists" at bounding box center [88, 286] width 69 height 14
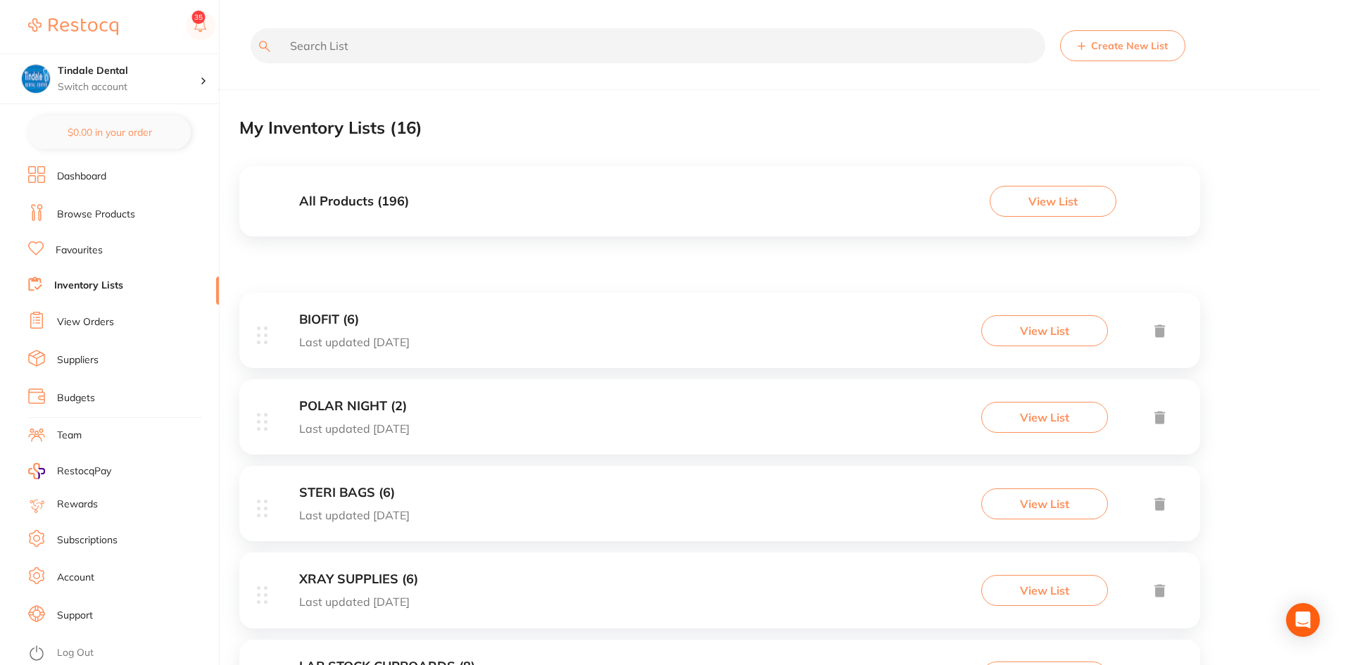
click at [106, 278] on li "Inventory Lists" at bounding box center [123, 286] width 191 height 19
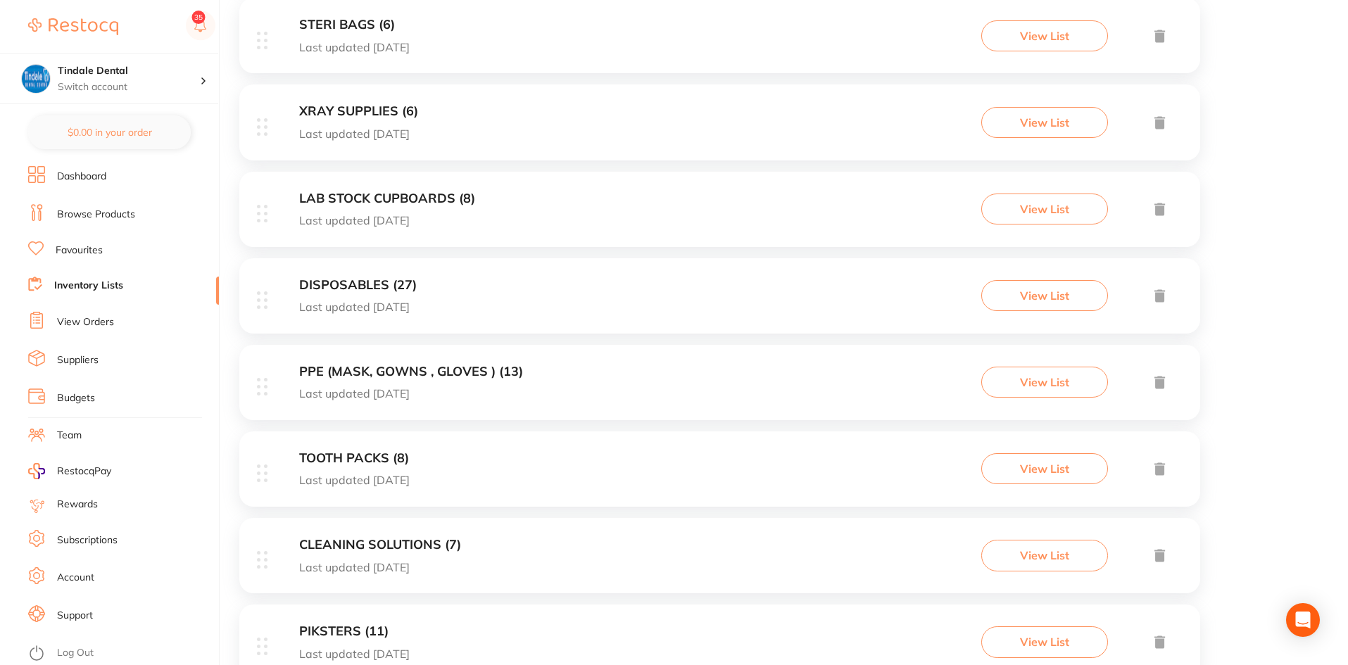
scroll to position [493, 0]
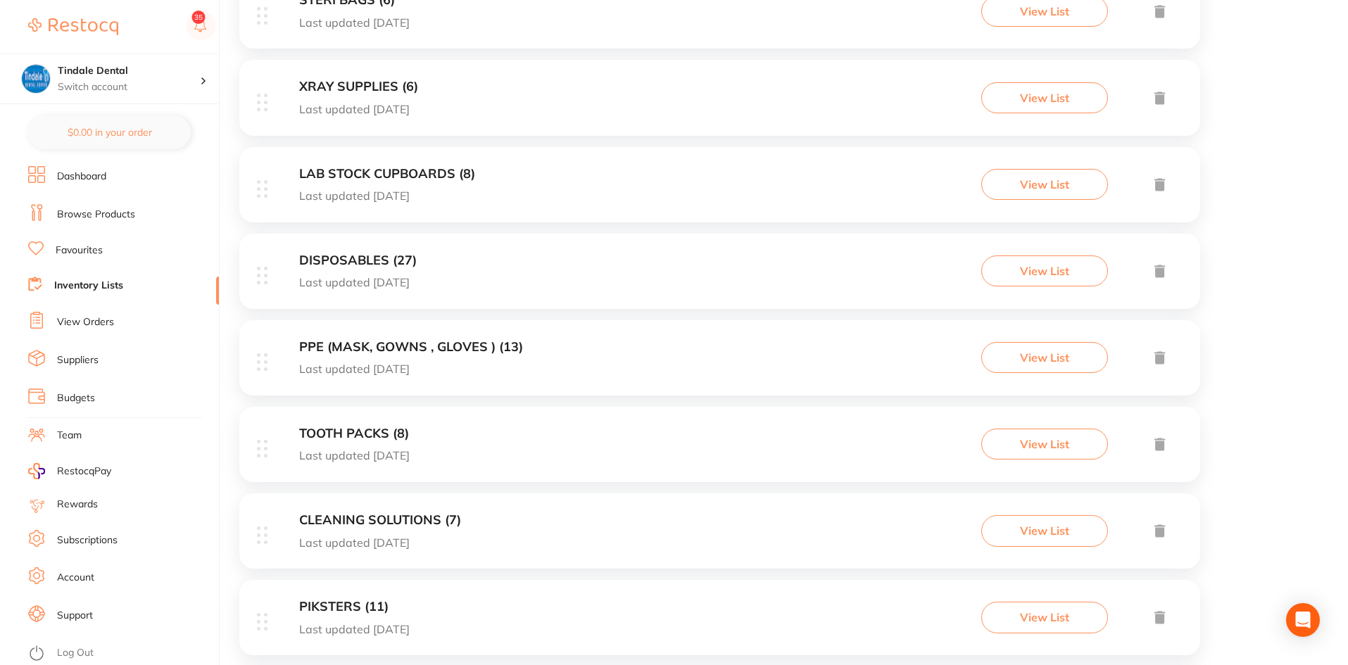
click at [332, 524] on h3 "CLEANING SOLUTIONS (7)" at bounding box center [380, 520] width 162 height 15
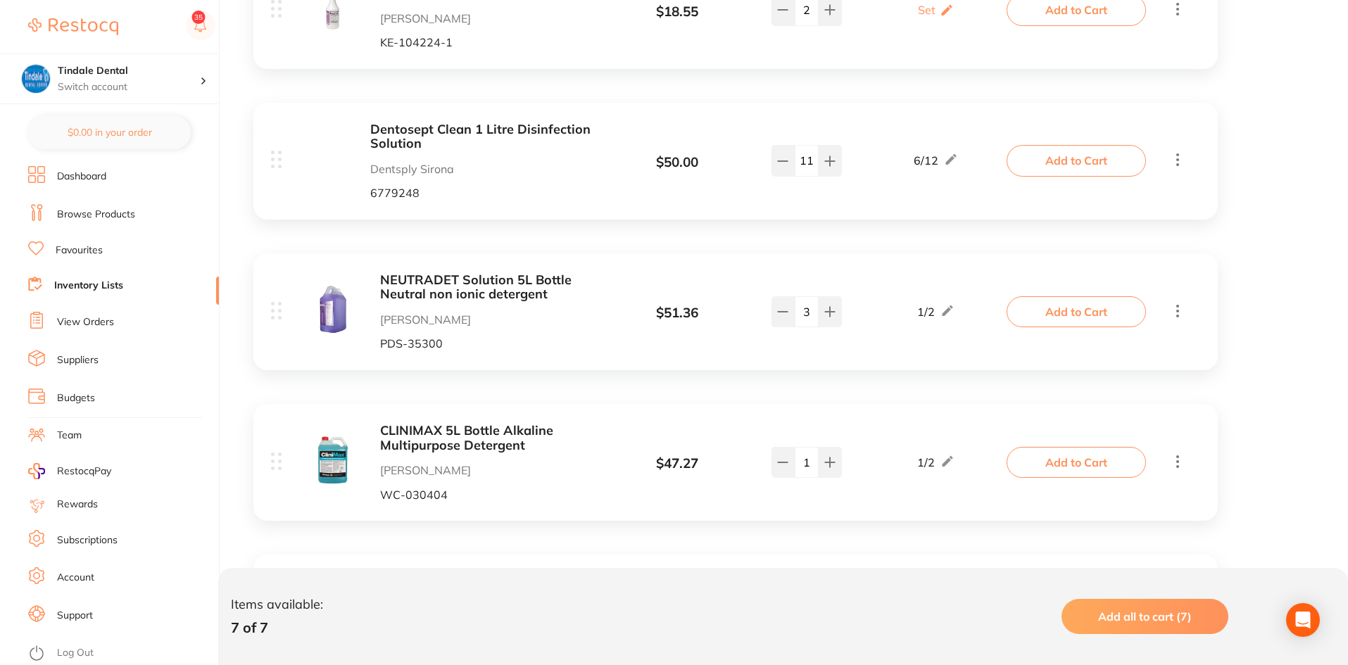
scroll to position [563, 0]
click at [780, 475] on button at bounding box center [783, 461] width 23 height 31
type input "0"
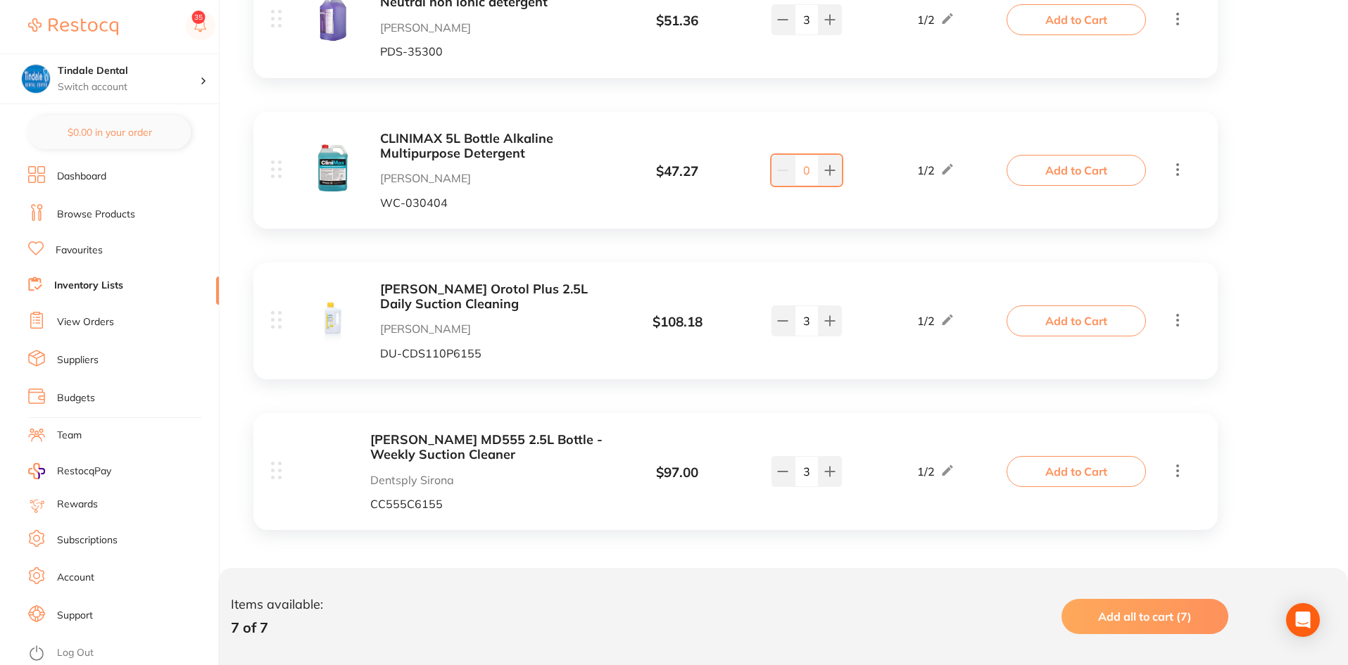
scroll to position [857, 0]
click at [94, 283] on link "Inventory Lists" at bounding box center [88, 286] width 69 height 14
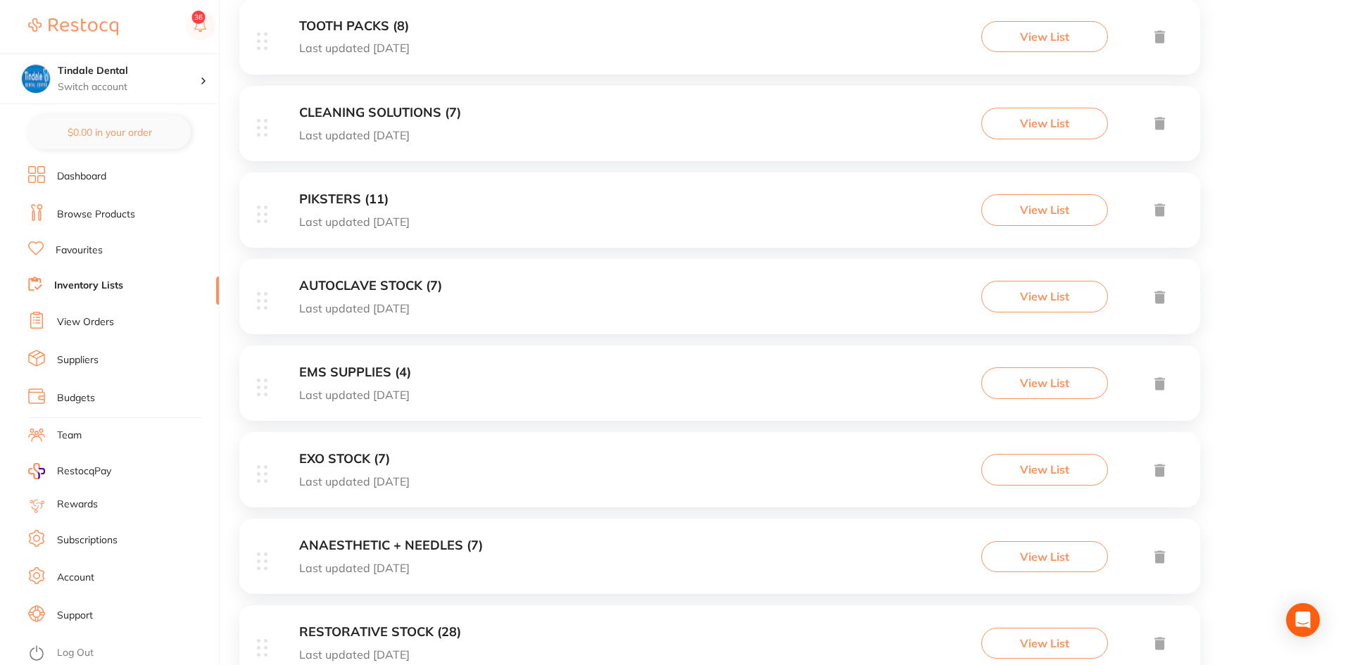
scroll to position [986, 0]
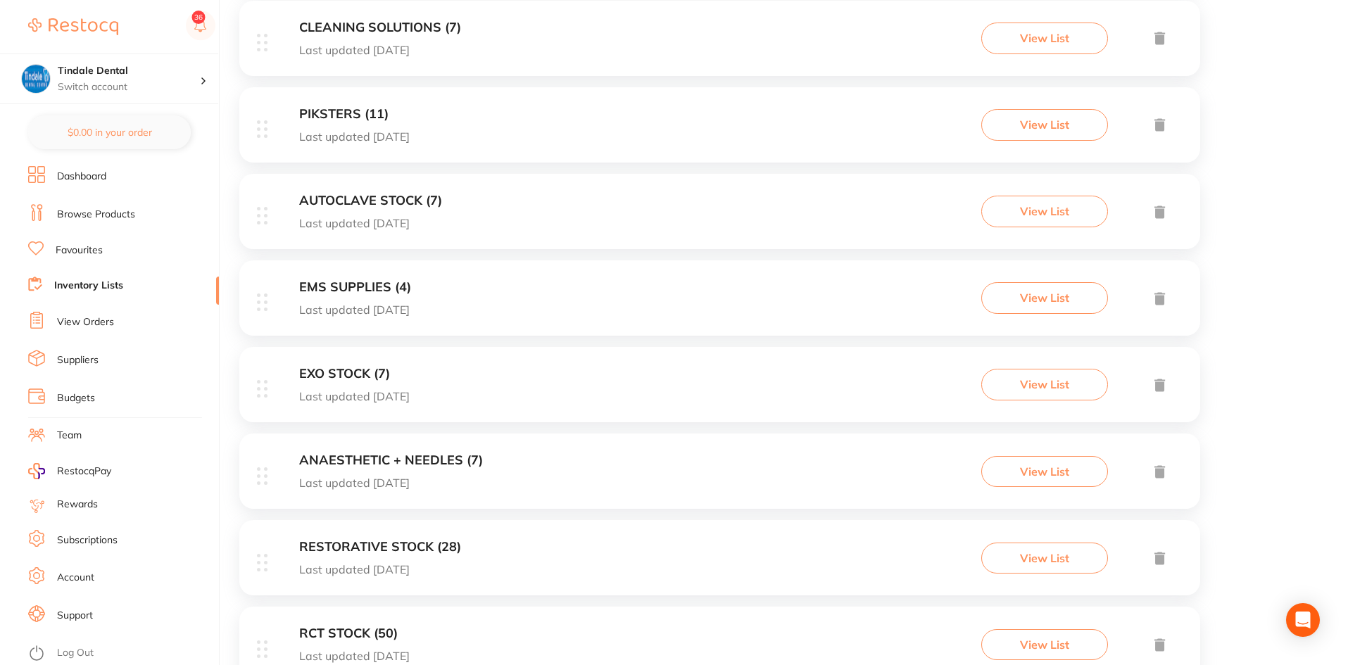
click at [339, 285] on h3 "EMS SUPPLIES (4)" at bounding box center [355, 287] width 112 height 15
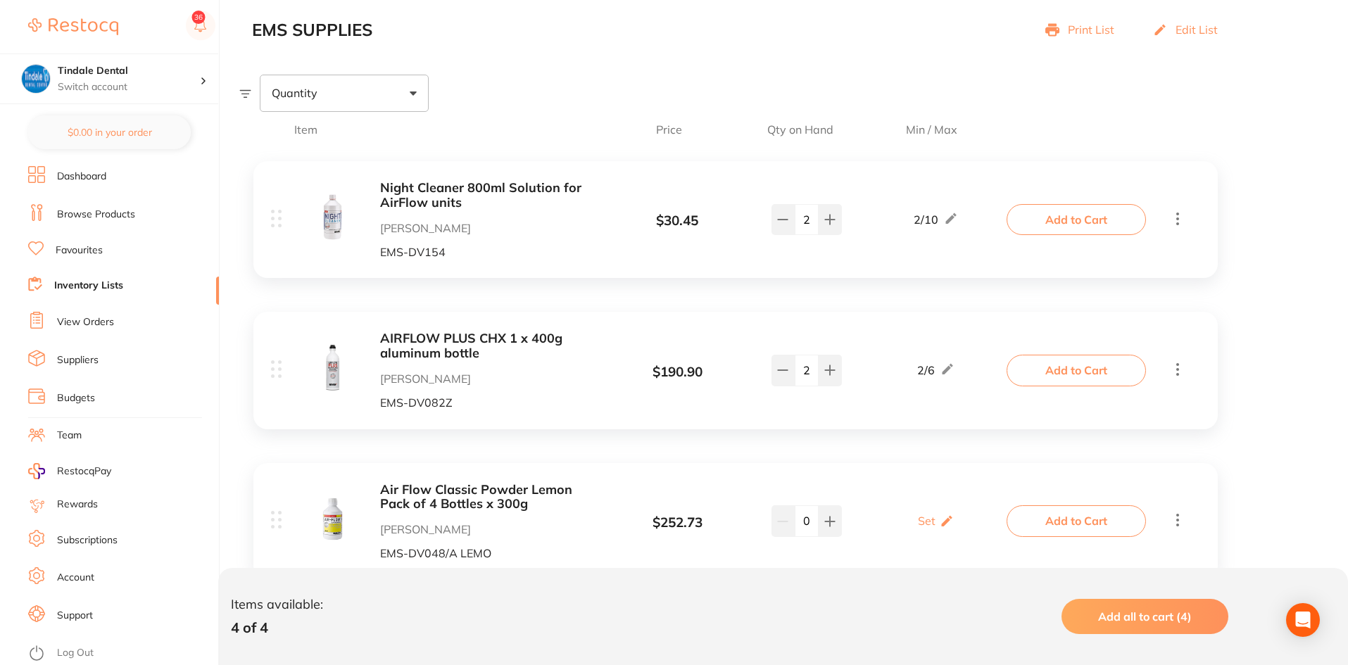
scroll to position [282, 0]
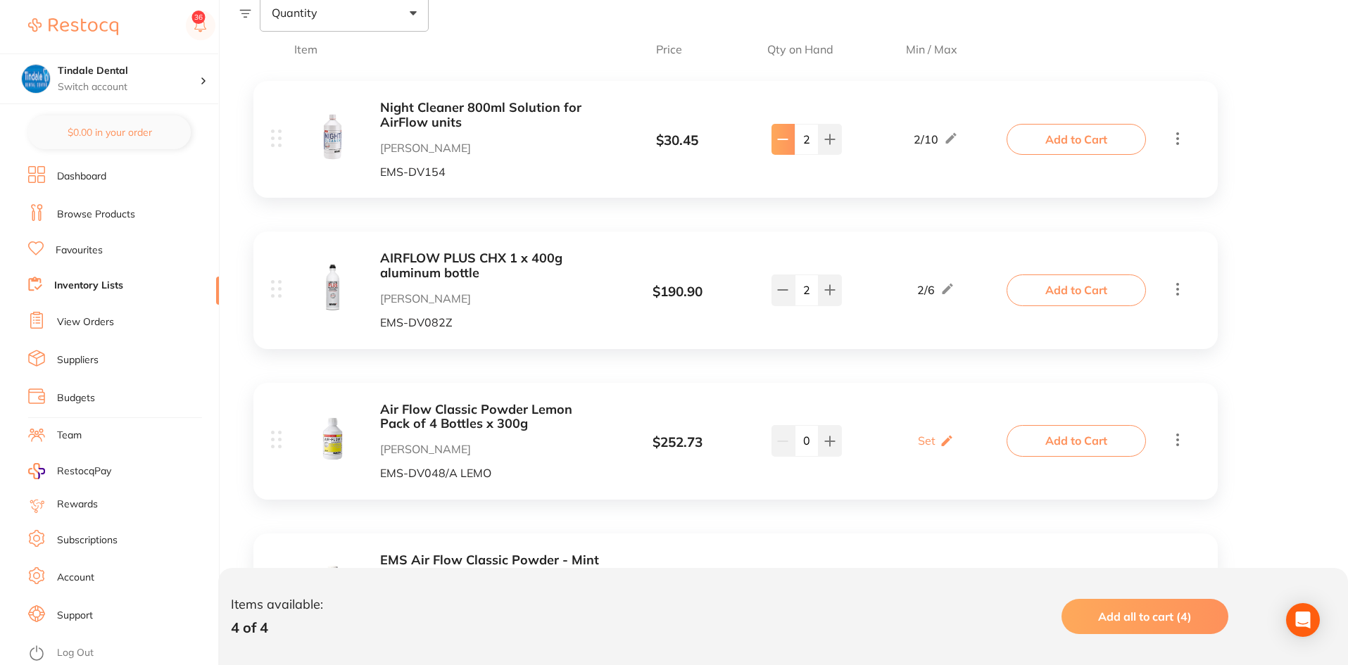
click at [784, 151] on button at bounding box center [783, 139] width 23 height 31
type input "1"
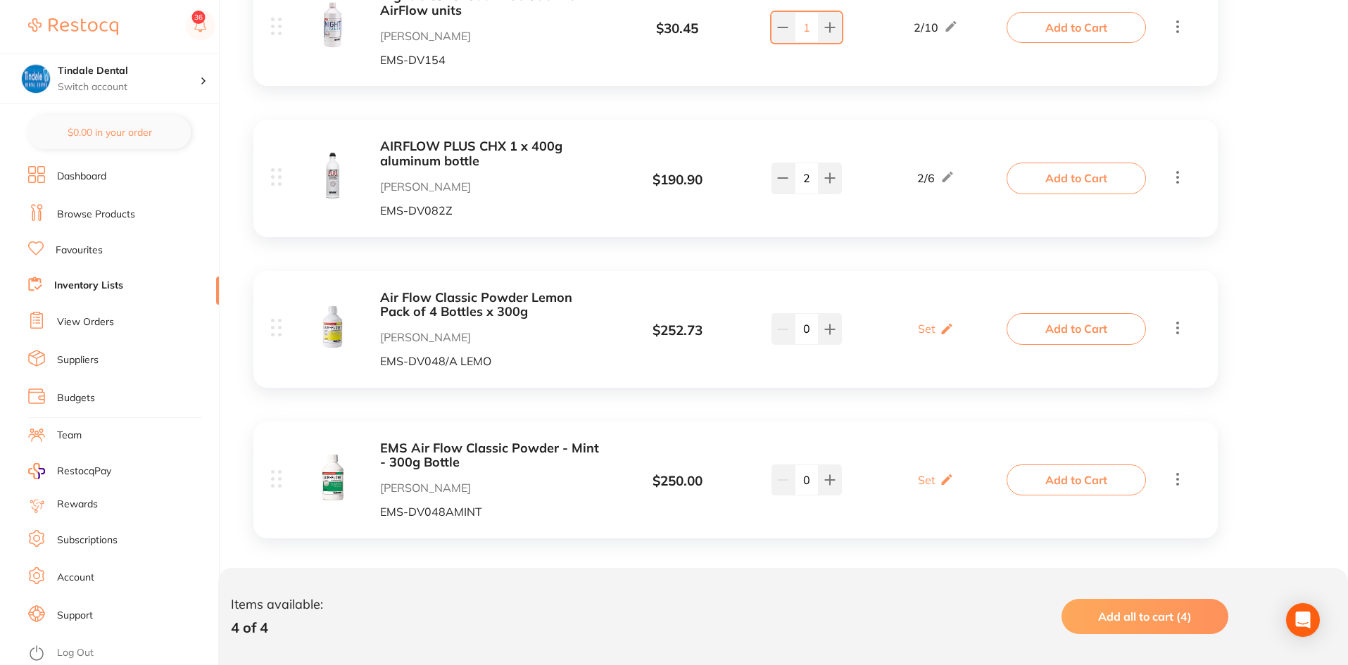
scroll to position [405, 0]
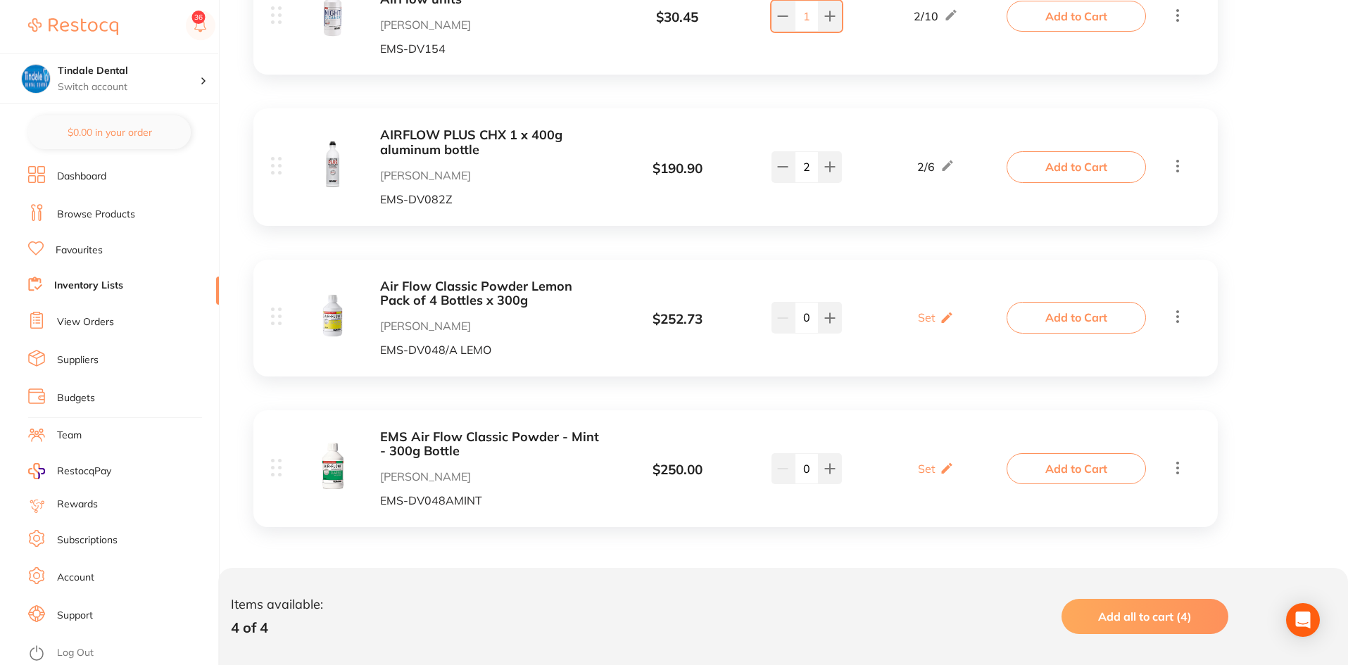
click at [108, 284] on link "Inventory Lists" at bounding box center [88, 286] width 69 height 14
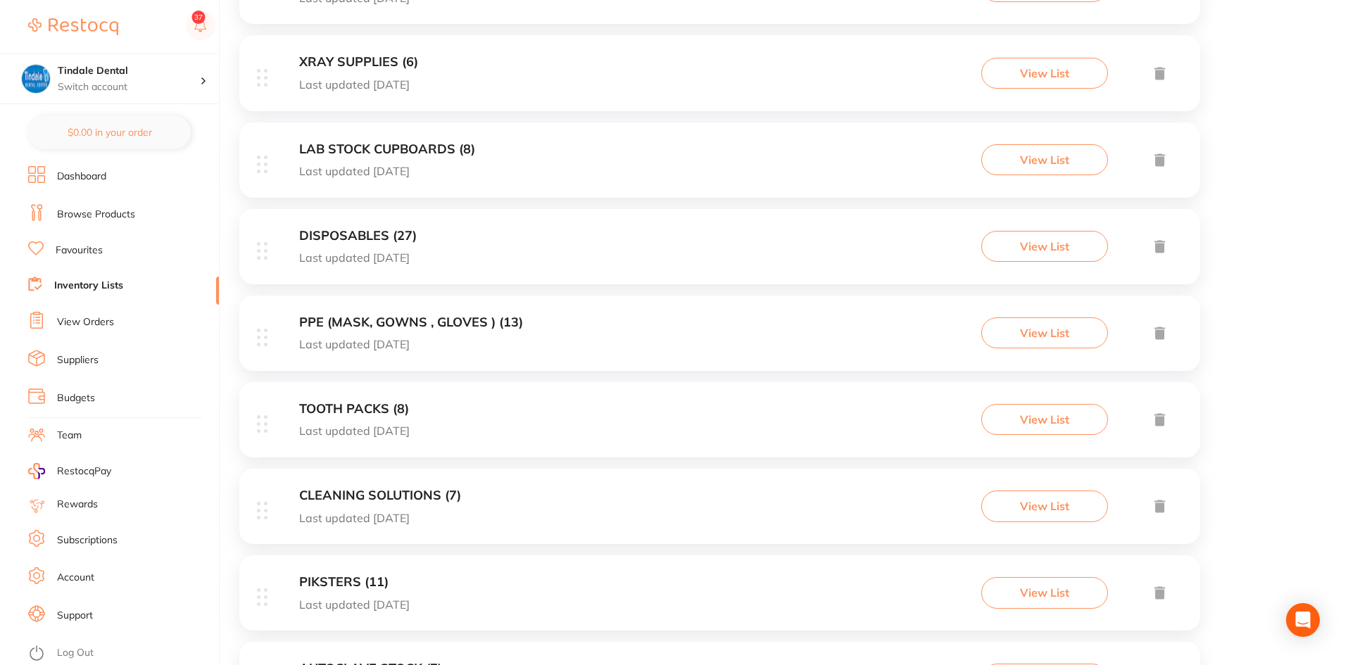
scroll to position [493, 0]
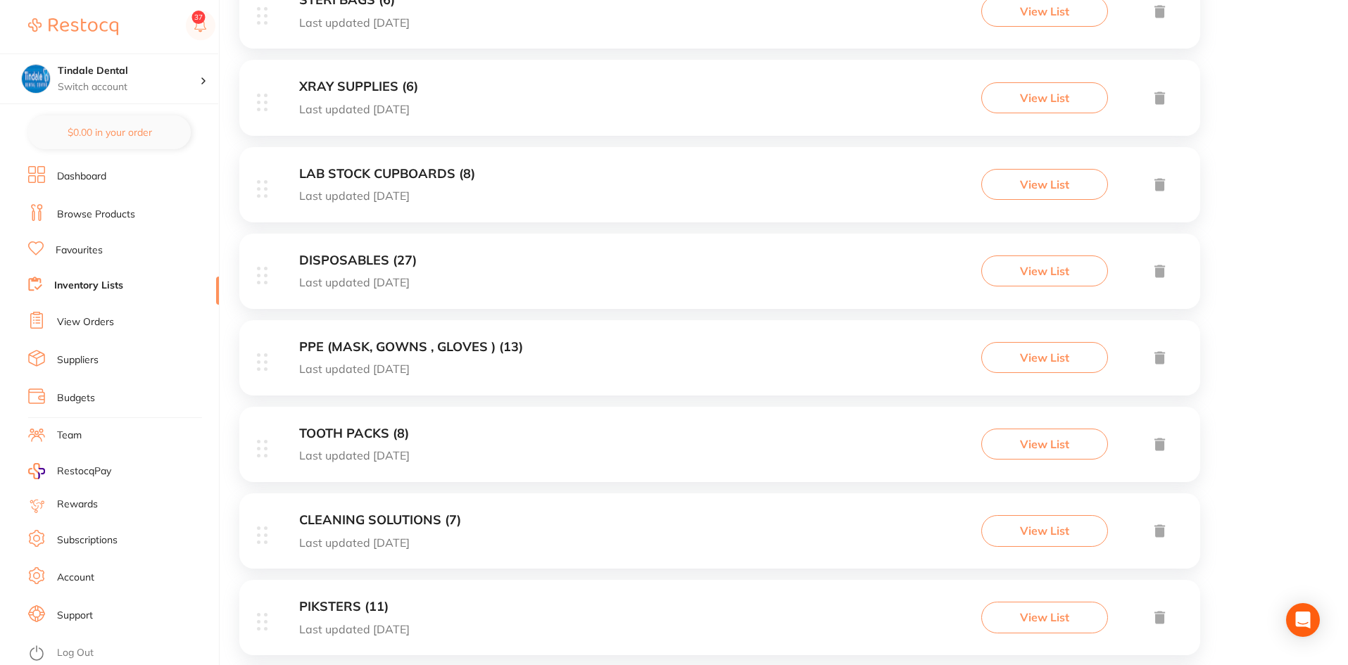
click at [358, 264] on h3 "DISPOSABLES (27)" at bounding box center [358, 260] width 118 height 15
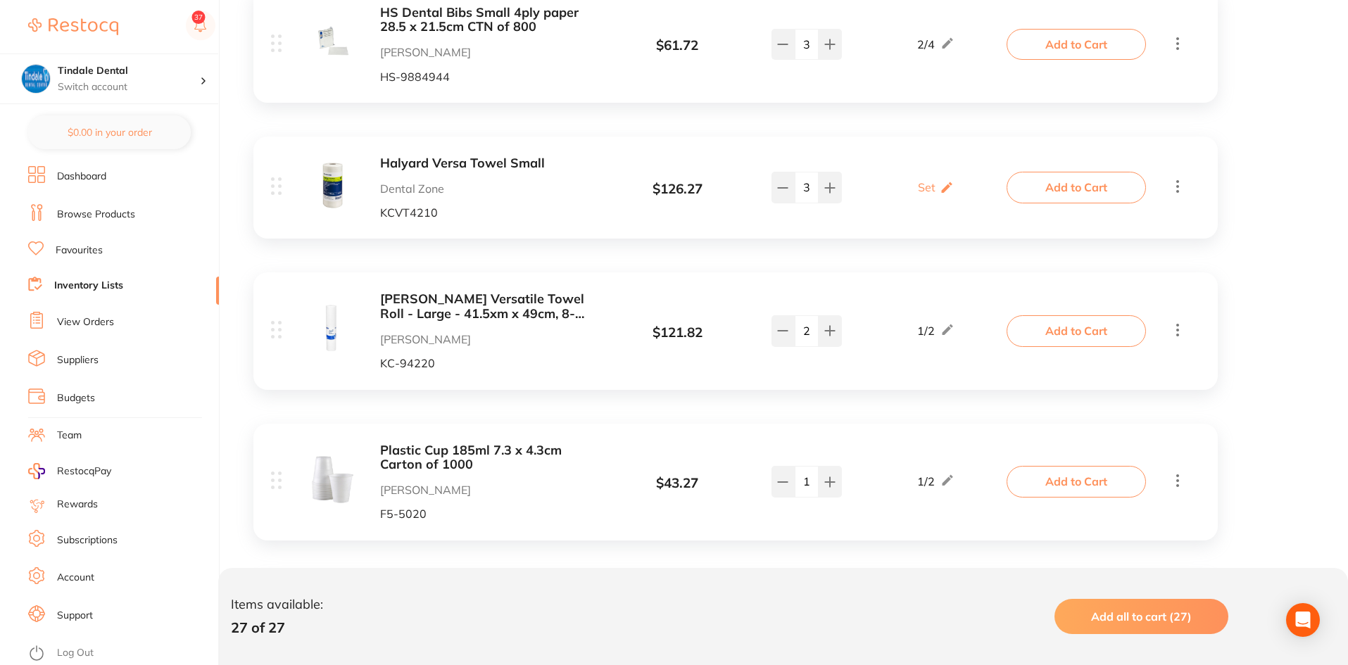
scroll to position [2571, 0]
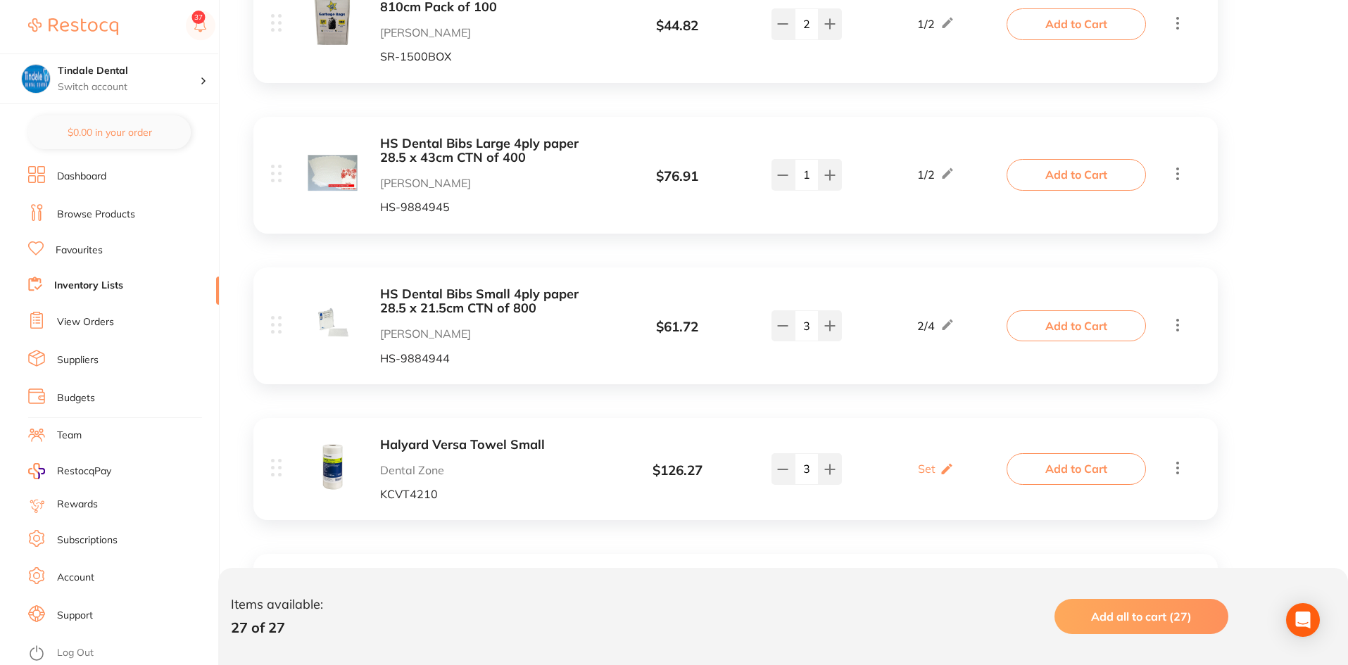
click at [75, 282] on link "Inventory Lists" at bounding box center [88, 286] width 69 height 14
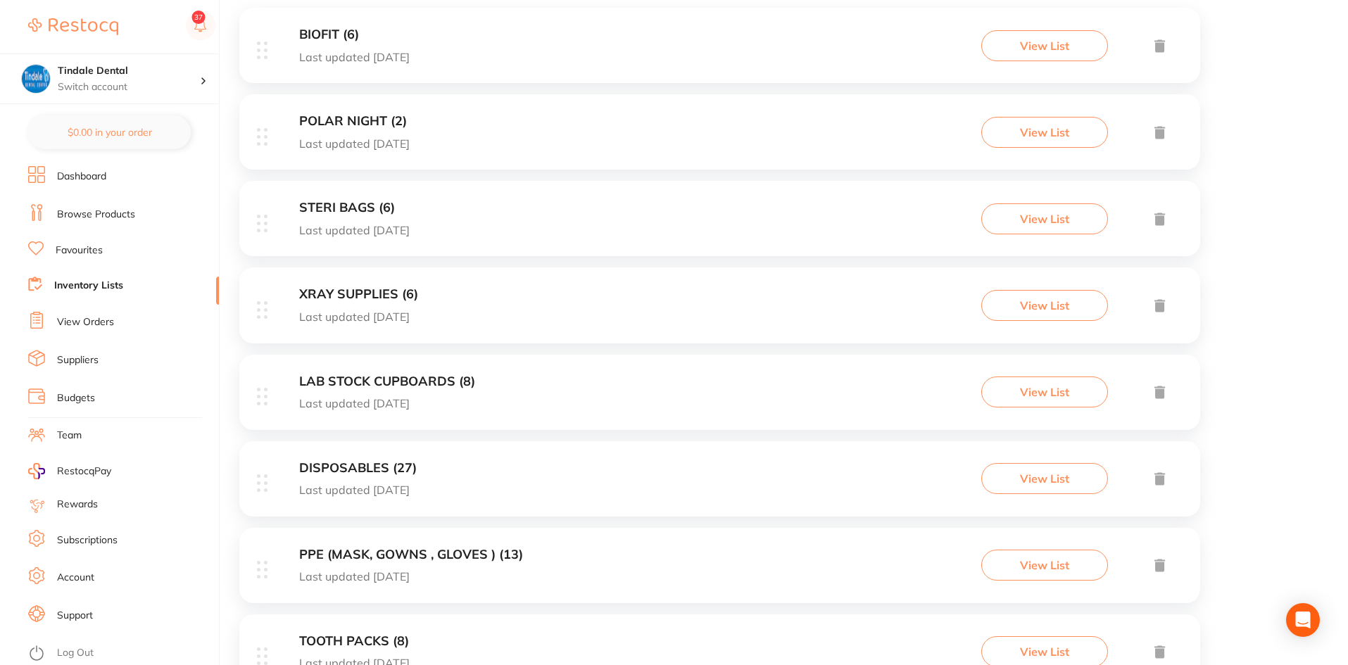
scroll to position [493, 0]
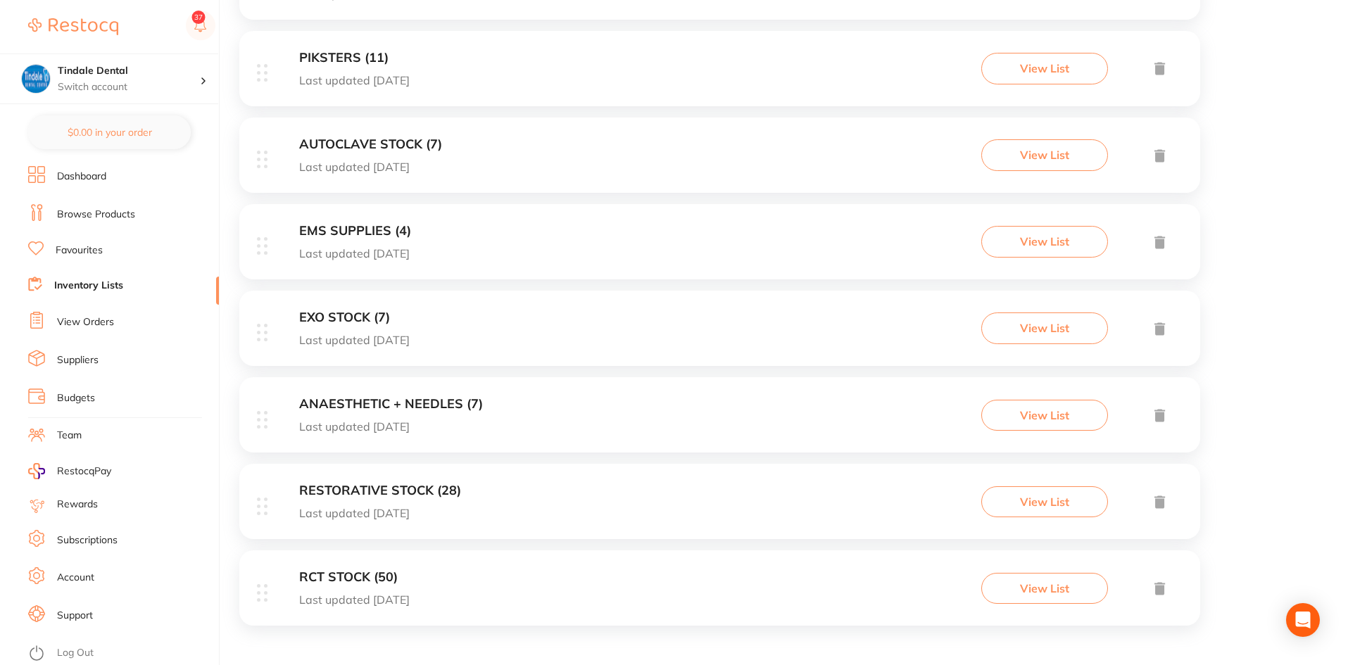
click at [341, 303] on div "EXO STOCK (7) Last updated [DATE] View List" at bounding box center [719, 328] width 961 height 75
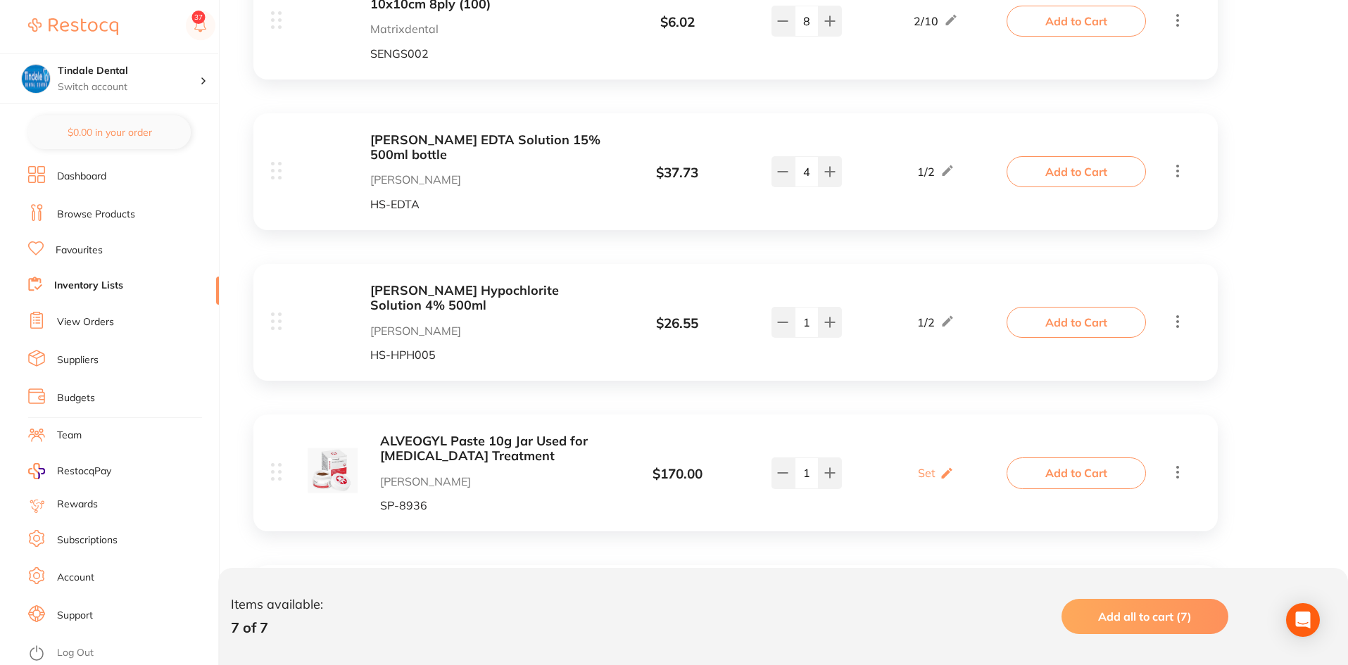
scroll to position [843, 0]
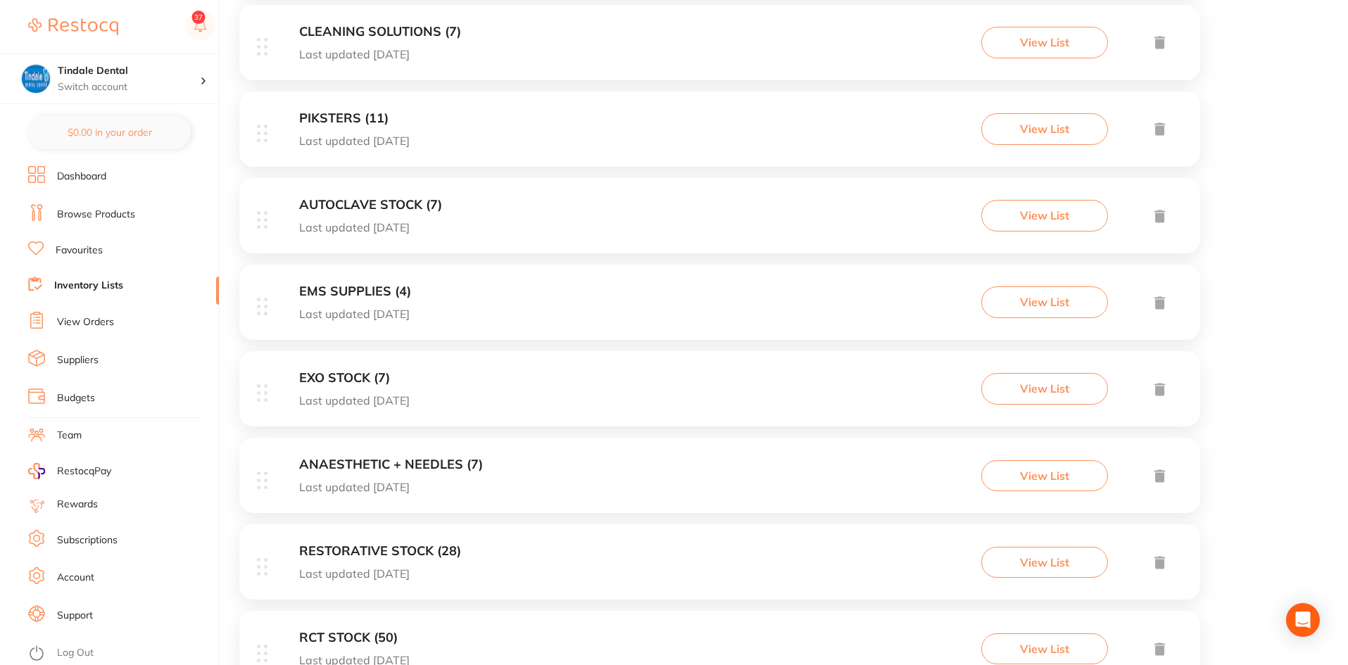
scroll to position [986, 0]
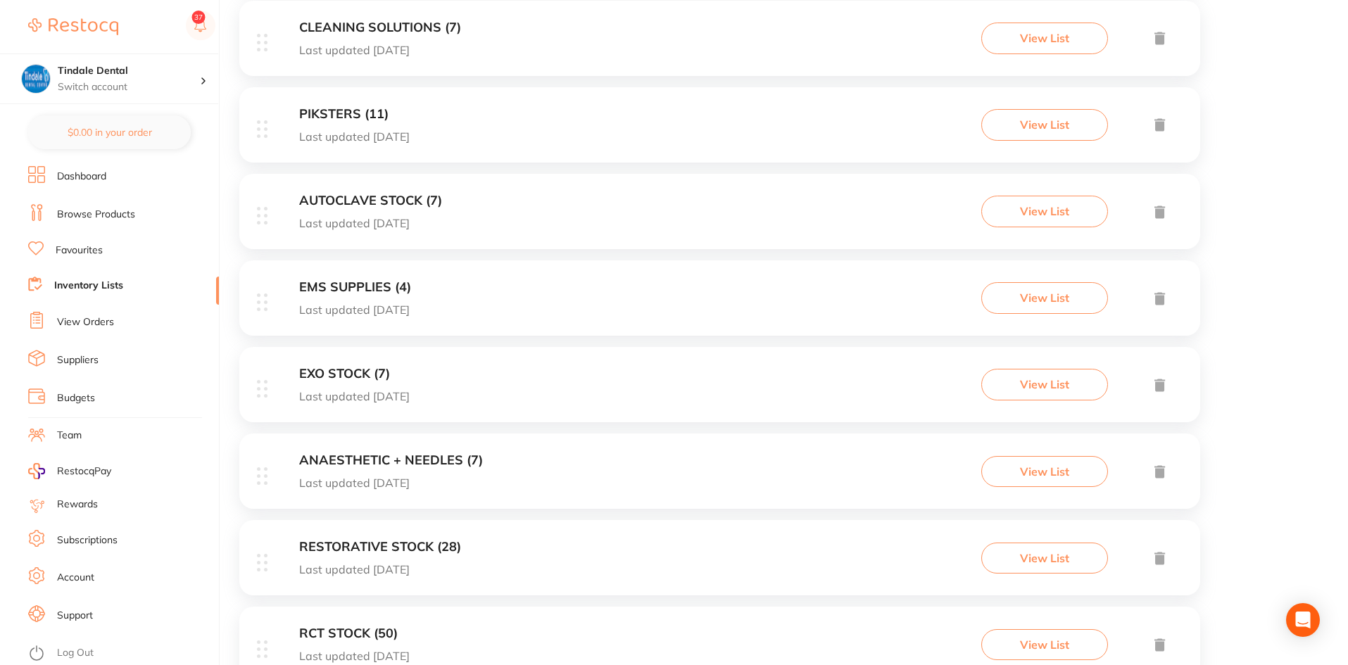
click at [342, 379] on h3 "EXO STOCK (7)" at bounding box center [354, 374] width 111 height 15
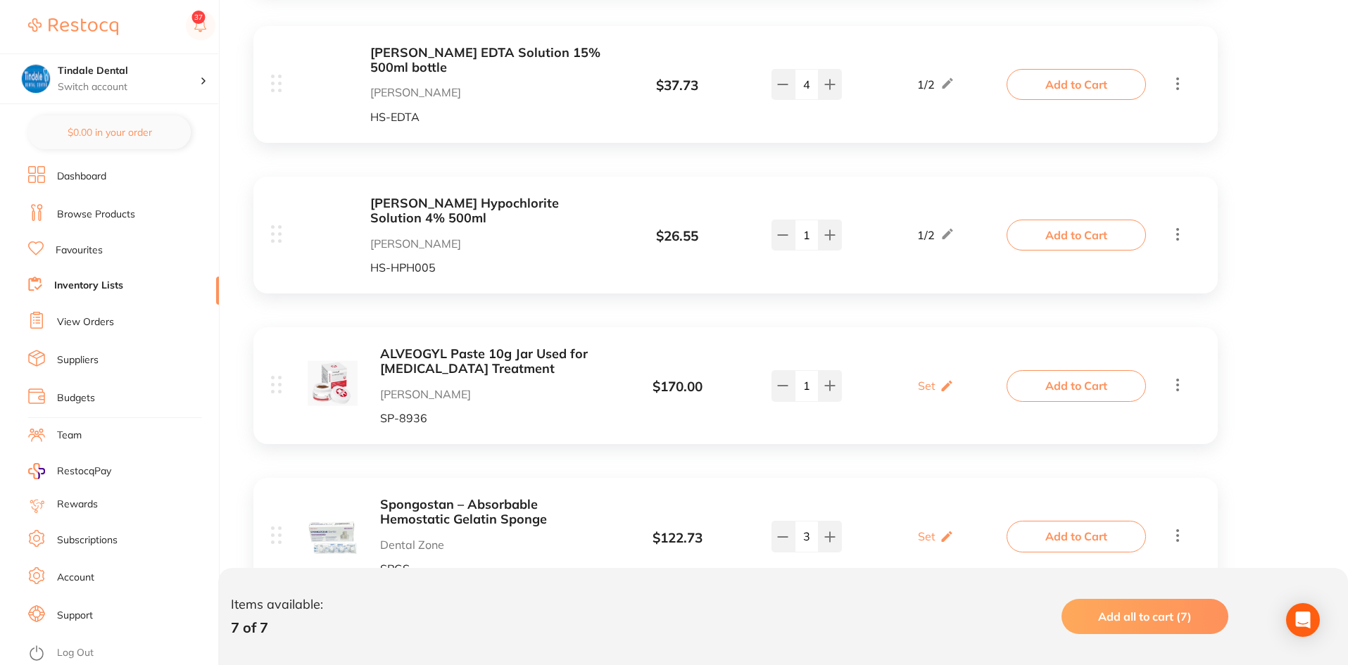
scroll to position [843, 0]
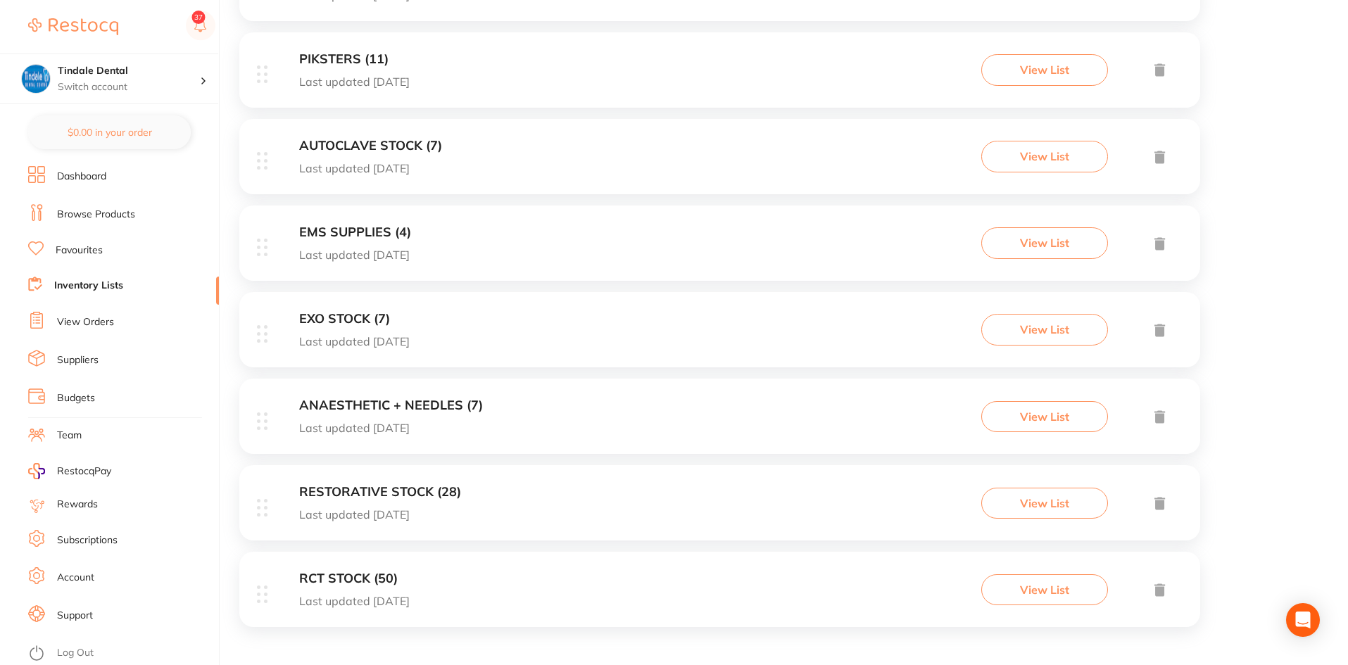
scroll to position [1042, 0]
click at [318, 579] on h3 "RCT STOCK (50)" at bounding box center [354, 577] width 111 height 15
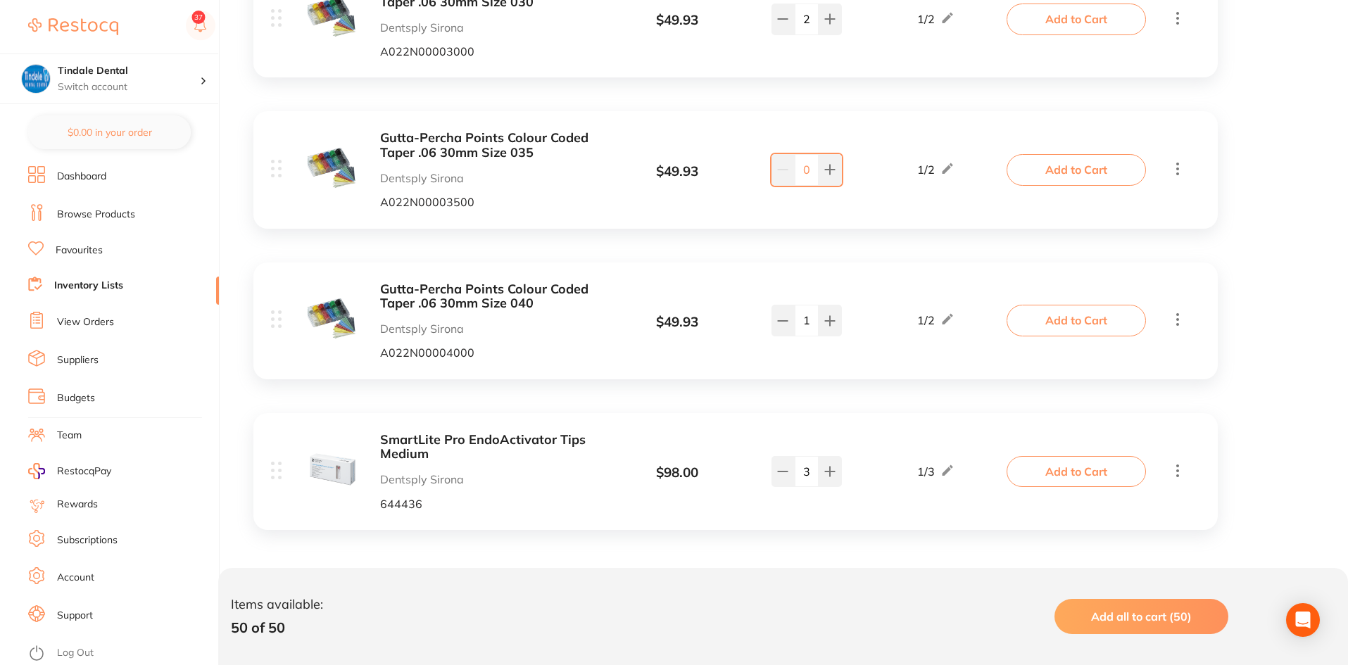
scroll to position [7020, 0]
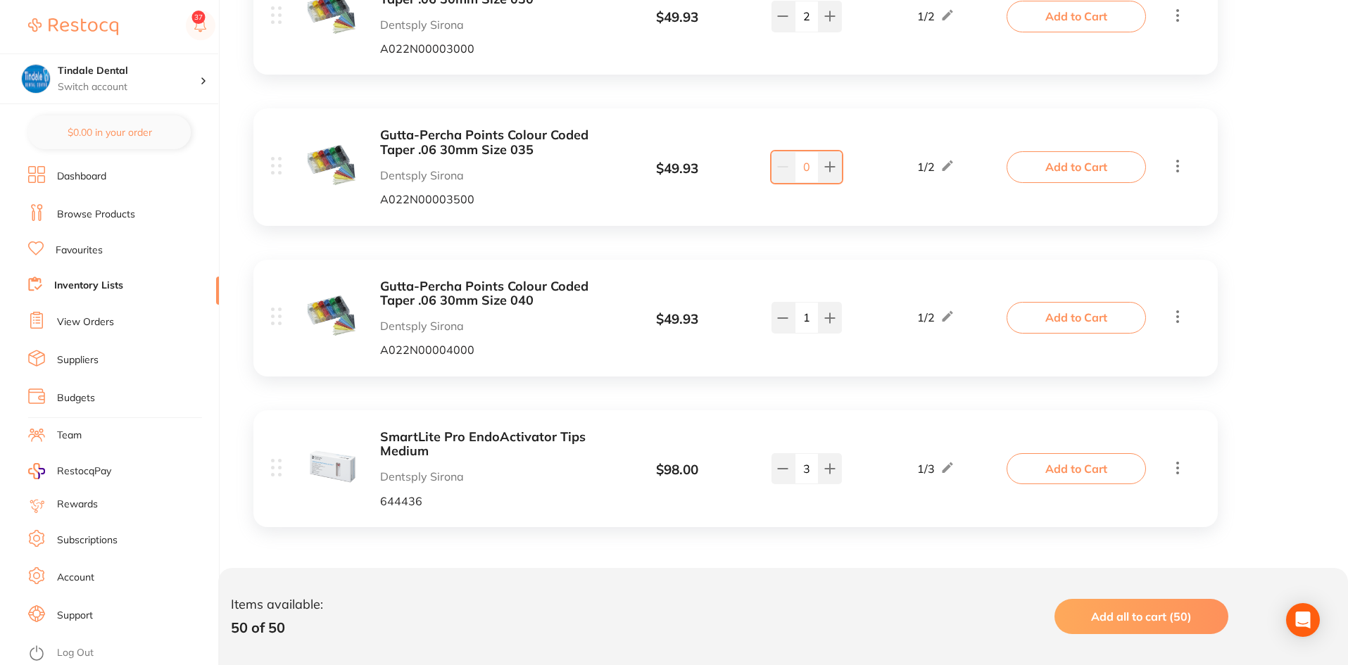
click at [94, 279] on link "Inventory Lists" at bounding box center [88, 286] width 69 height 14
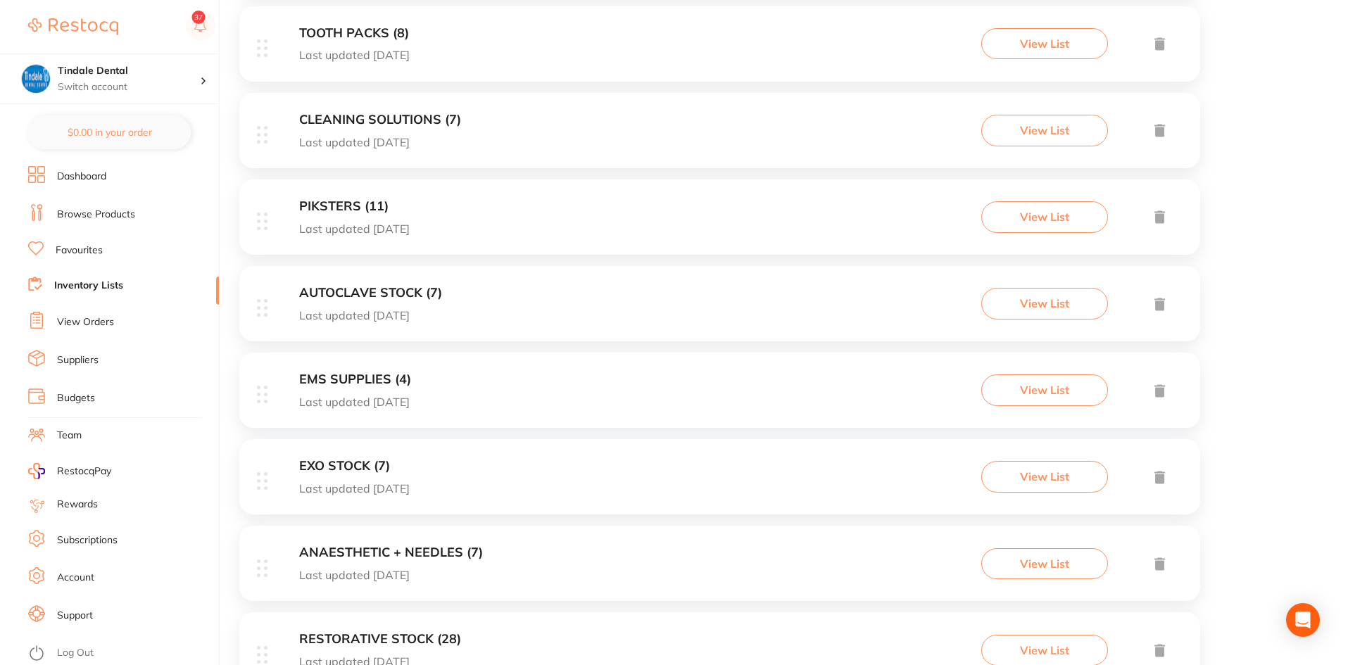
scroll to position [915, 0]
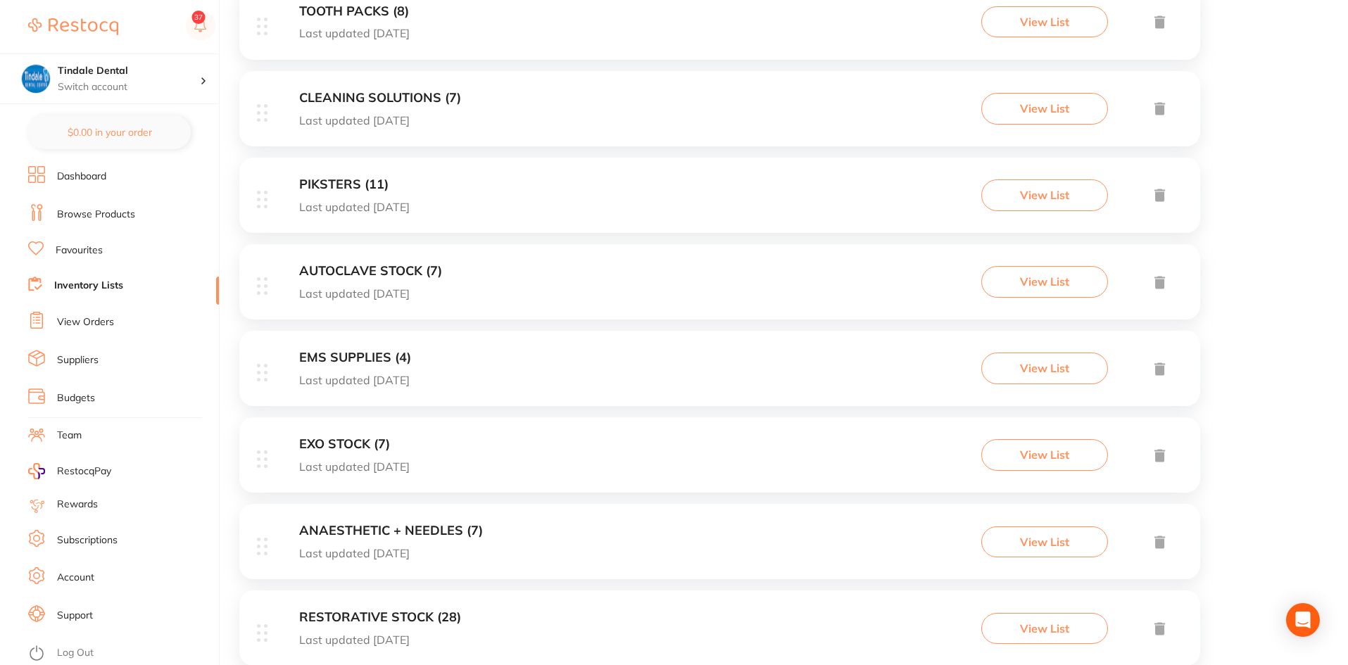
click at [336, 445] on h3 "EXO STOCK (7)" at bounding box center [354, 444] width 111 height 15
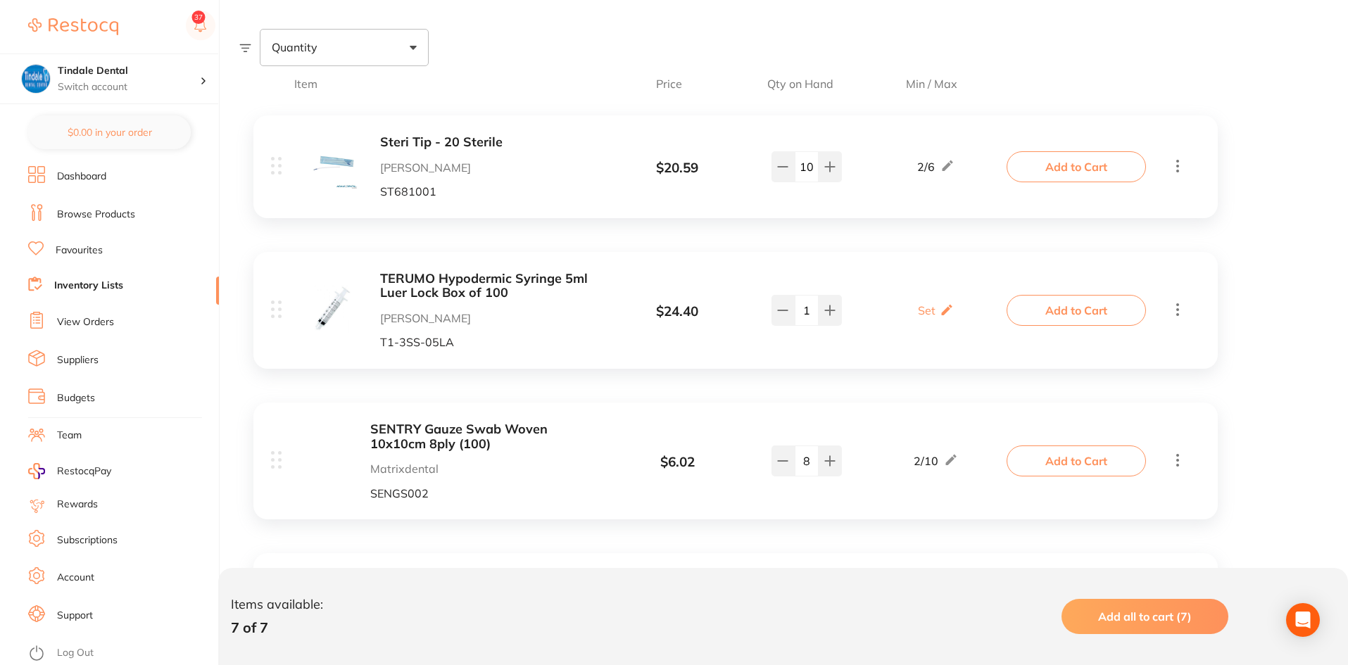
scroll to position [282, 0]
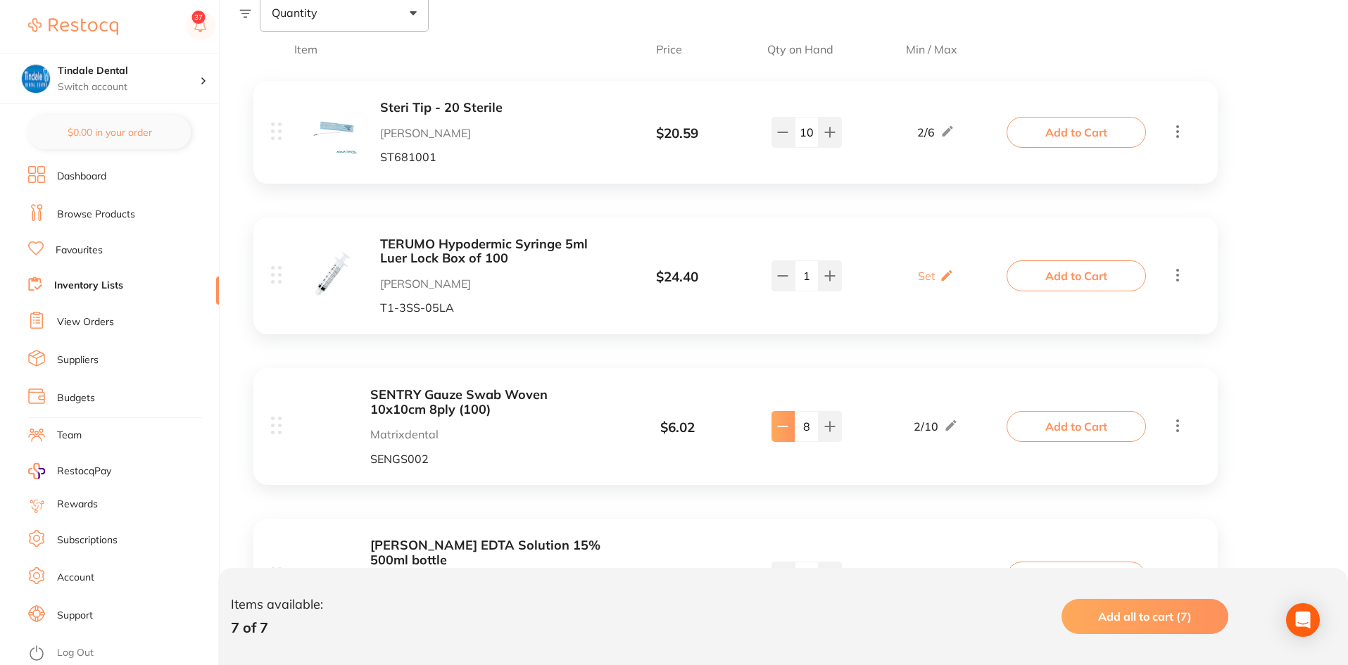
click at [787, 422] on icon at bounding box center [782, 426] width 11 height 11
type input "7"
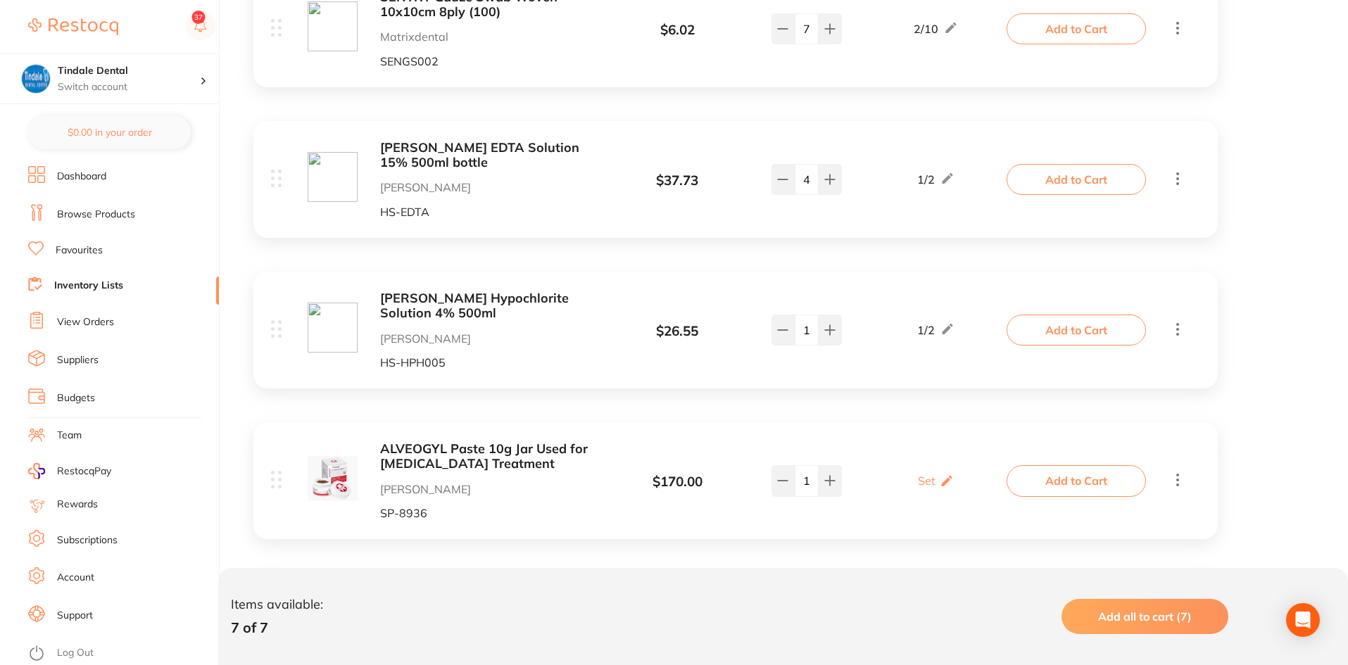
scroll to position [704, 0]
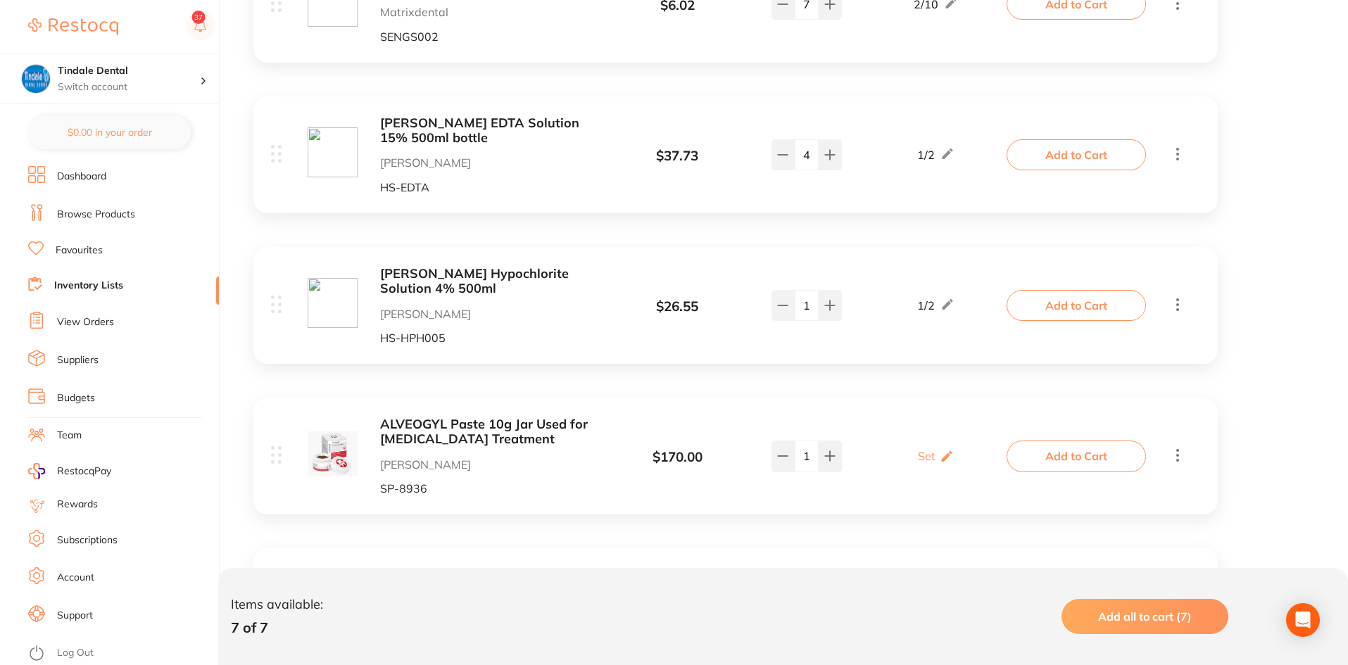
click at [1176, 307] on icon at bounding box center [1177, 305] width 17 height 18
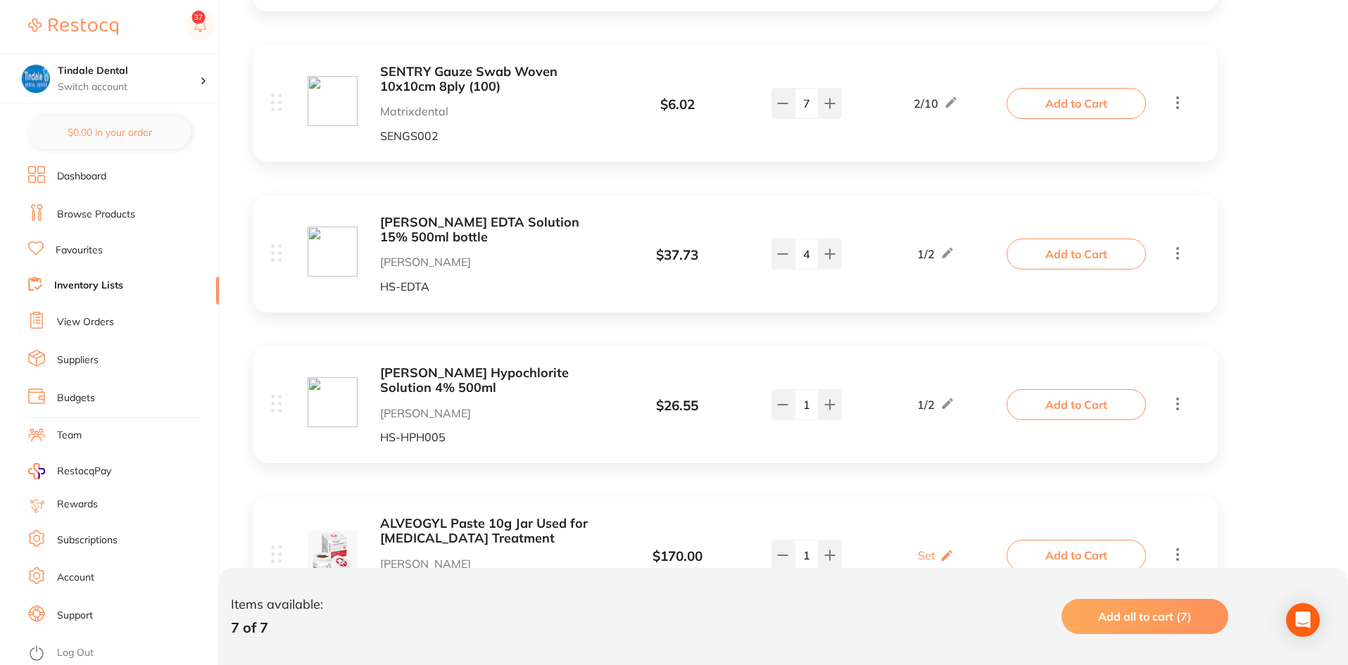
scroll to position [632, 0]
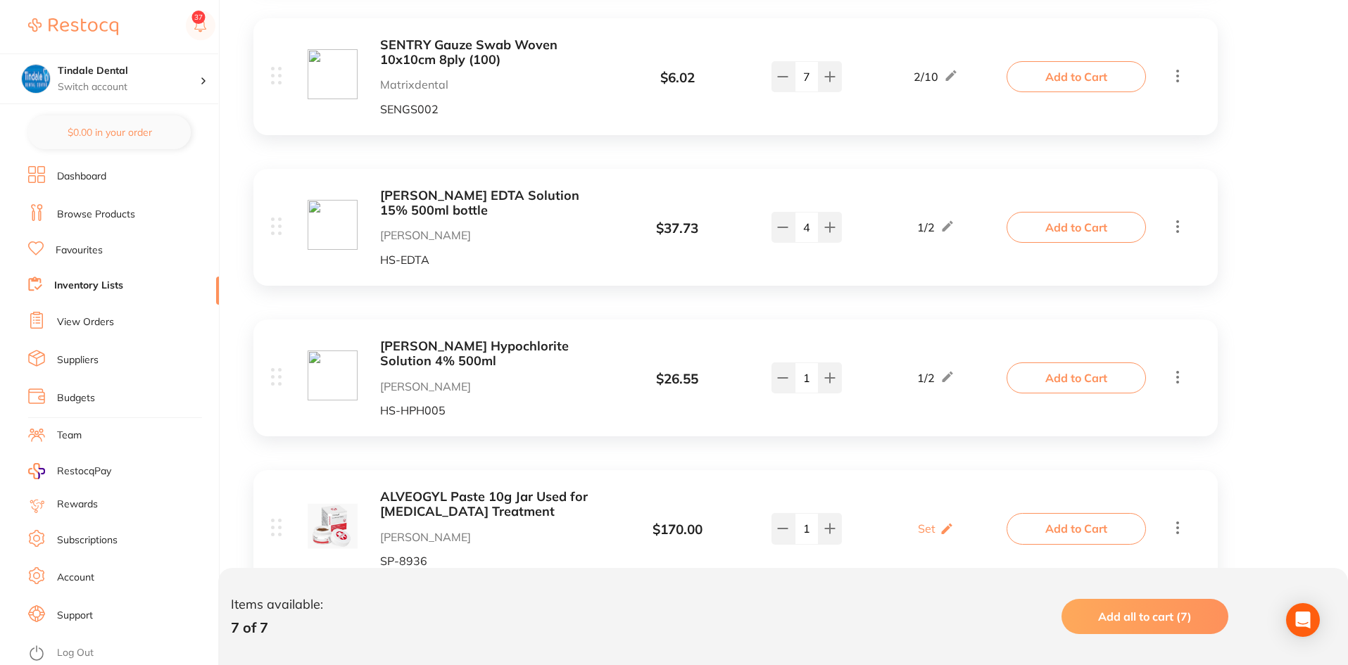
click at [108, 284] on link "Inventory Lists" at bounding box center [88, 286] width 69 height 14
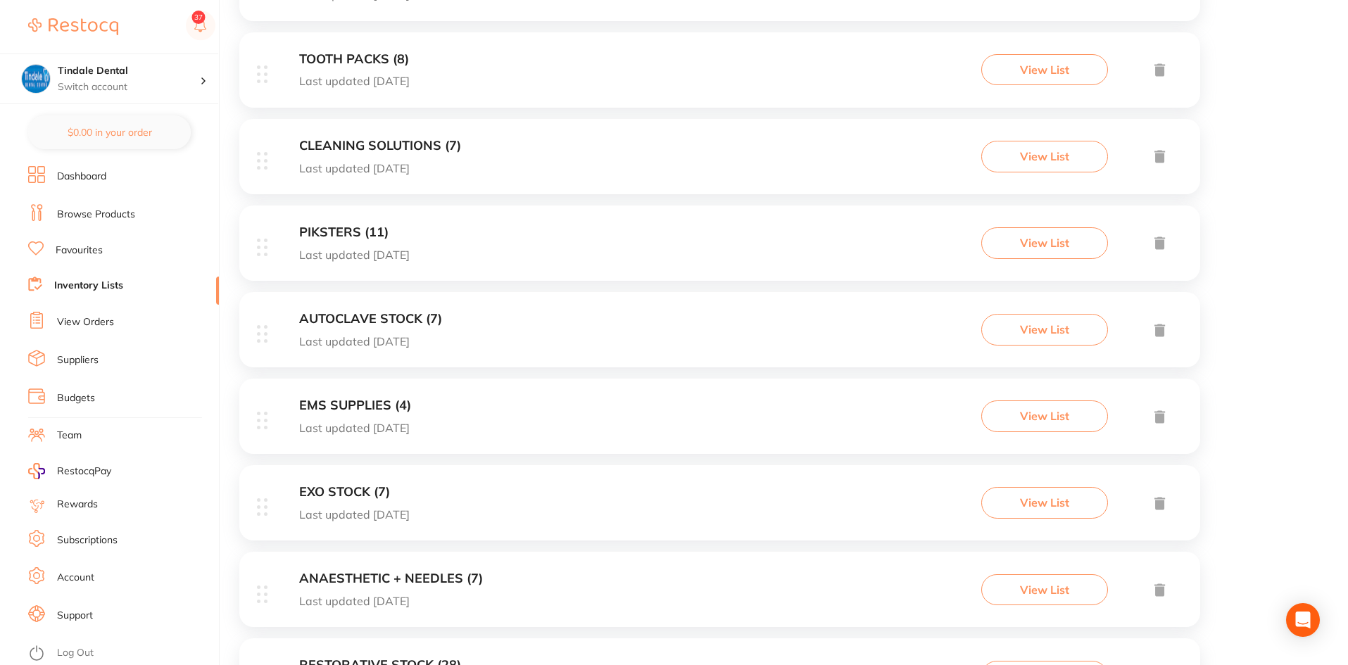
scroll to position [1042, 0]
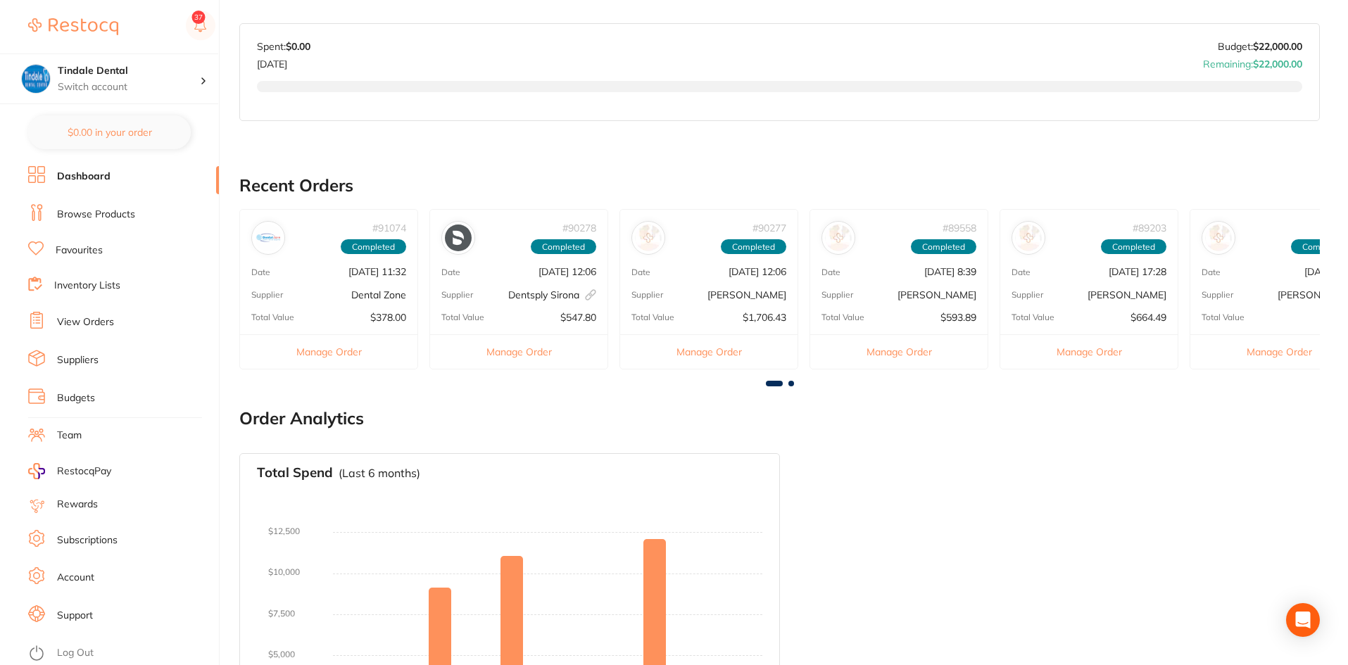
scroll to position [378, 0]
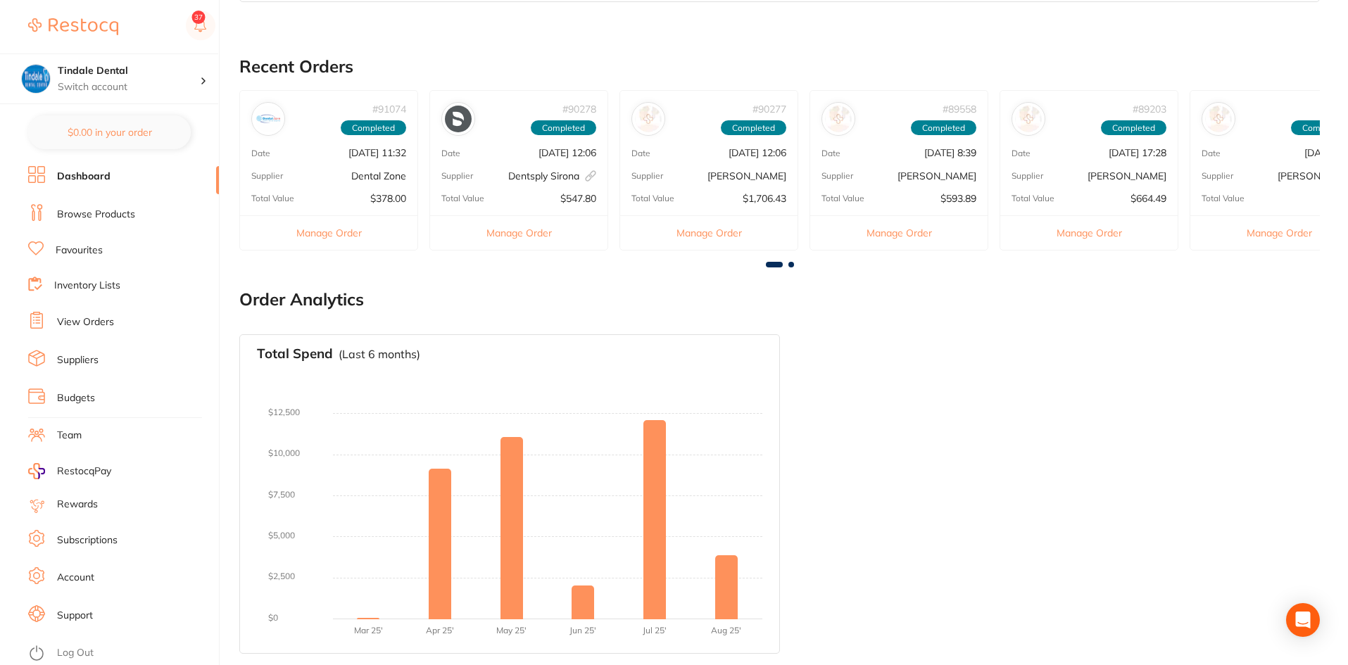
click at [99, 294] on li "Inventory Lists" at bounding box center [123, 286] width 191 height 19
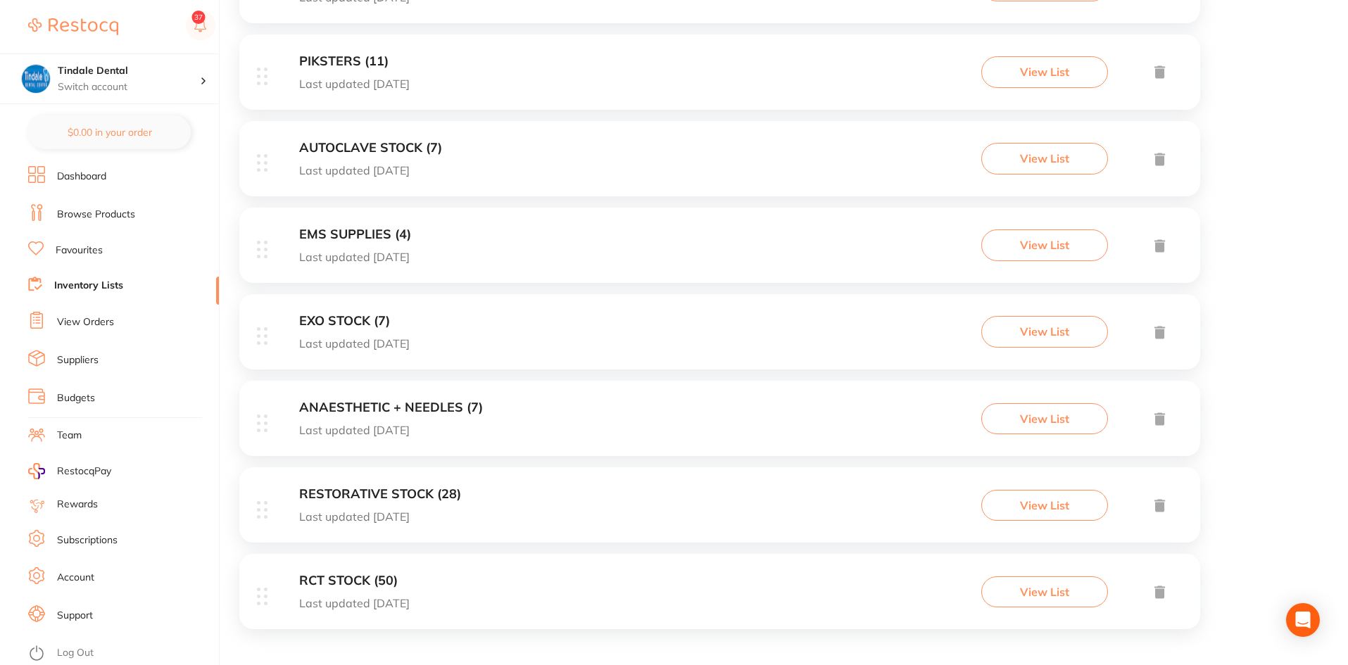
scroll to position [1042, 0]
click at [365, 579] on h3 "RCT STOCK (50)" at bounding box center [354, 577] width 111 height 15
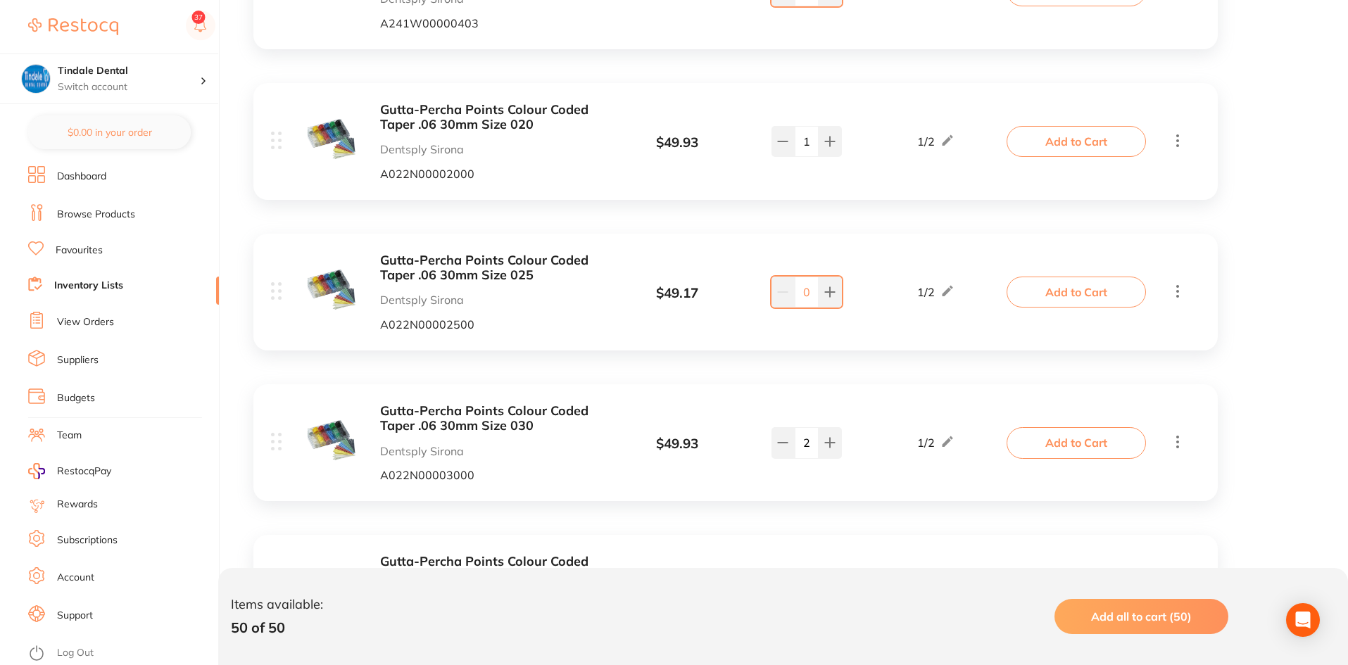
scroll to position [6688, 0]
